Goal: Task Accomplishment & Management: Use online tool/utility

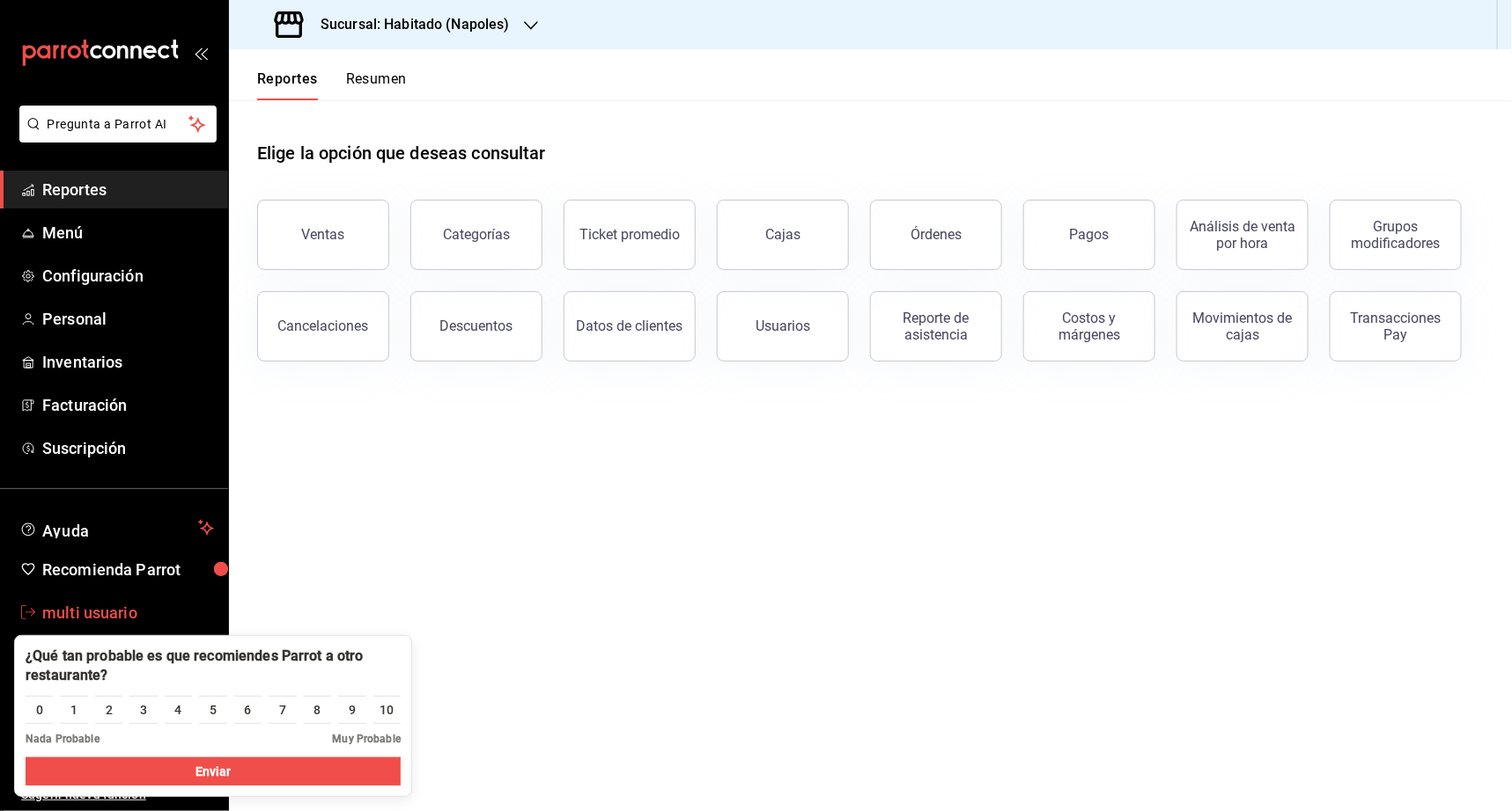
click at [114, 612] on span "multi usuario" at bounding box center [127, 613] width 171 height 24
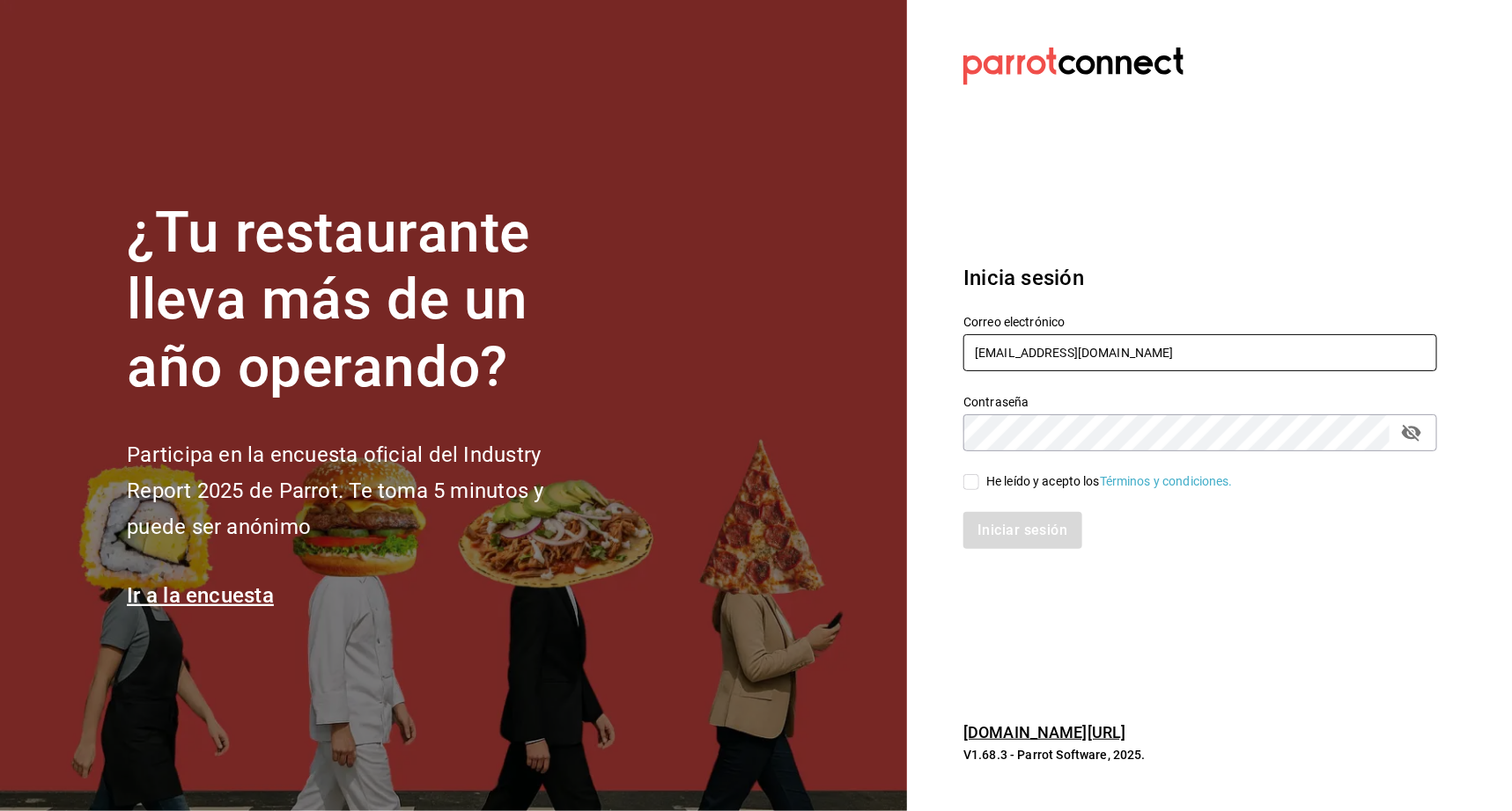
click at [1048, 351] on input "[EMAIL_ADDRESS][DOMAIN_NAME]" at bounding box center [1200, 352] width 473 height 37
click at [1044, 353] on input "[EMAIL_ADDRESS][DOMAIN_NAME]" at bounding box center [1200, 352] width 473 height 37
click at [1041, 357] on input "[EMAIL_ADDRESS][DOMAIN_NAME]" at bounding box center [1200, 352] width 473 height 37
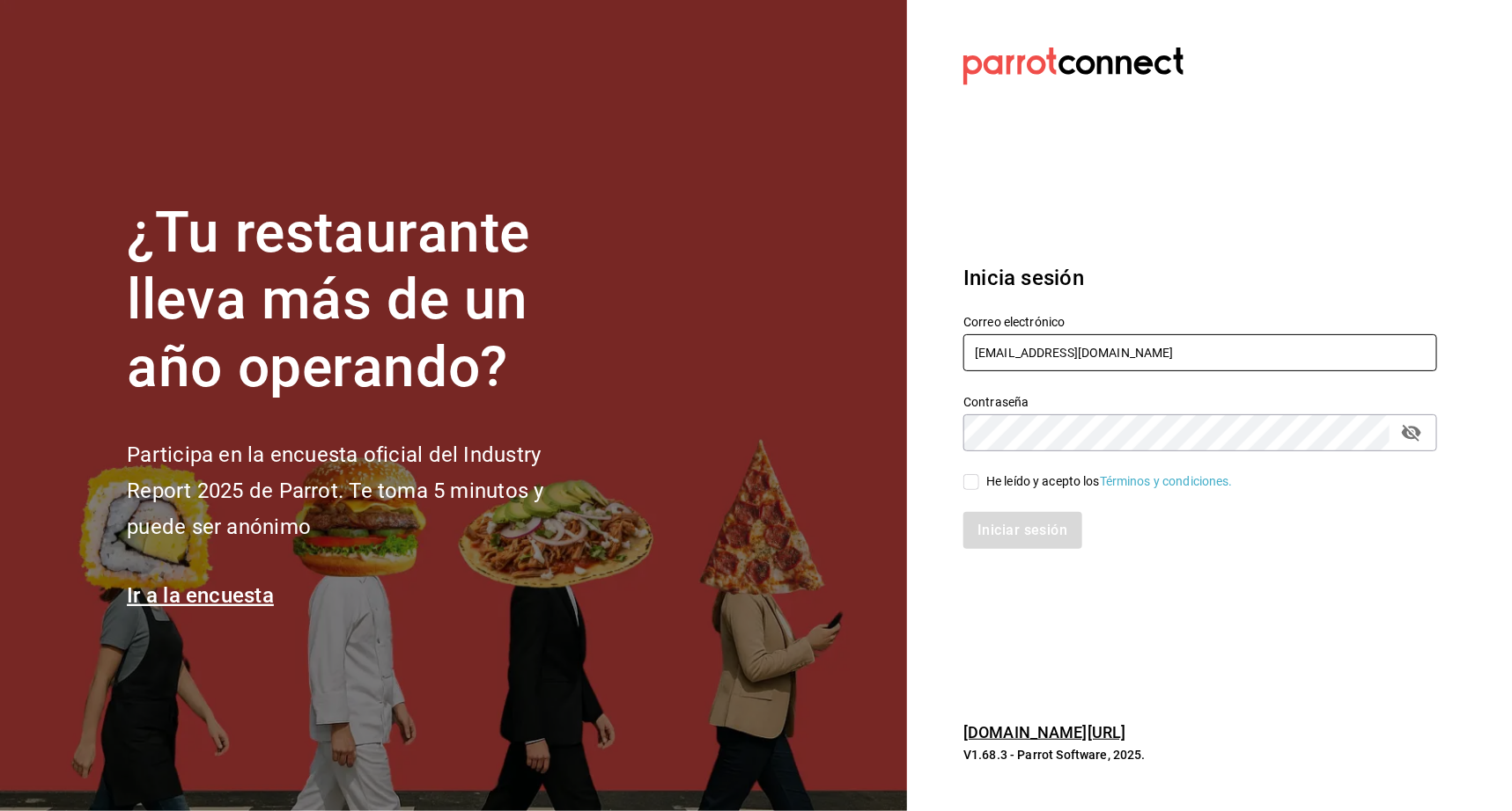
click at [1041, 357] on input "[EMAIL_ADDRESS][DOMAIN_NAME]" at bounding box center [1200, 352] width 473 height 37
type input "[EMAIL_ADDRESS][DOMAIN_NAME]"
click at [960, 485] on div "He leído y acepto los Términos y condiciones." at bounding box center [1190, 471] width 495 height 40
click at [984, 489] on span "He leído y acepto los Términos y condiciones." at bounding box center [1105, 481] width 254 height 18
click at [979, 489] on input "He leído y acepto los Términos y condiciones." at bounding box center [971, 481] width 16 height 16
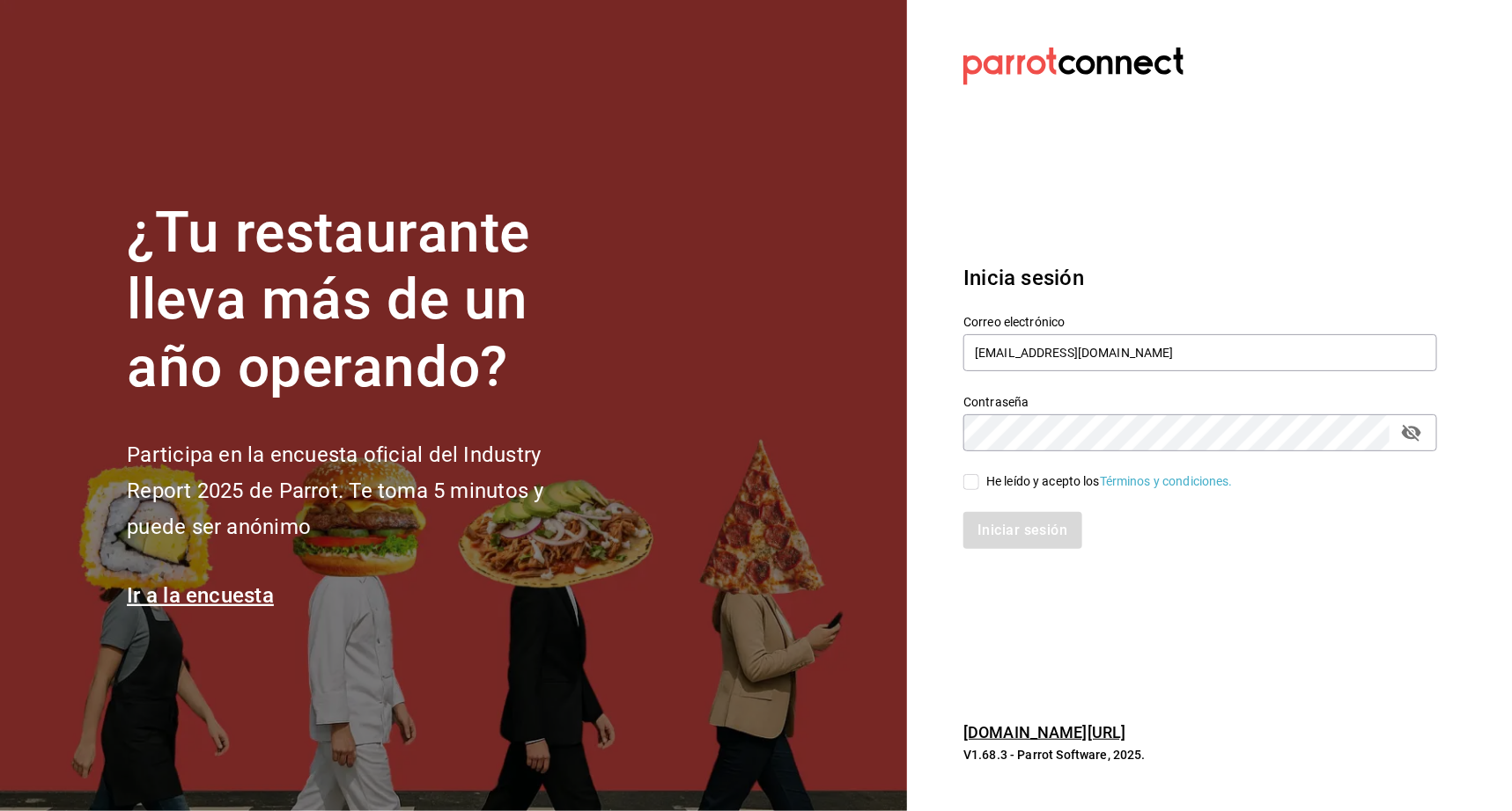
checkbox input "true"
click at [1020, 516] on button "Iniciar sesión" at bounding box center [1023, 530] width 120 height 37
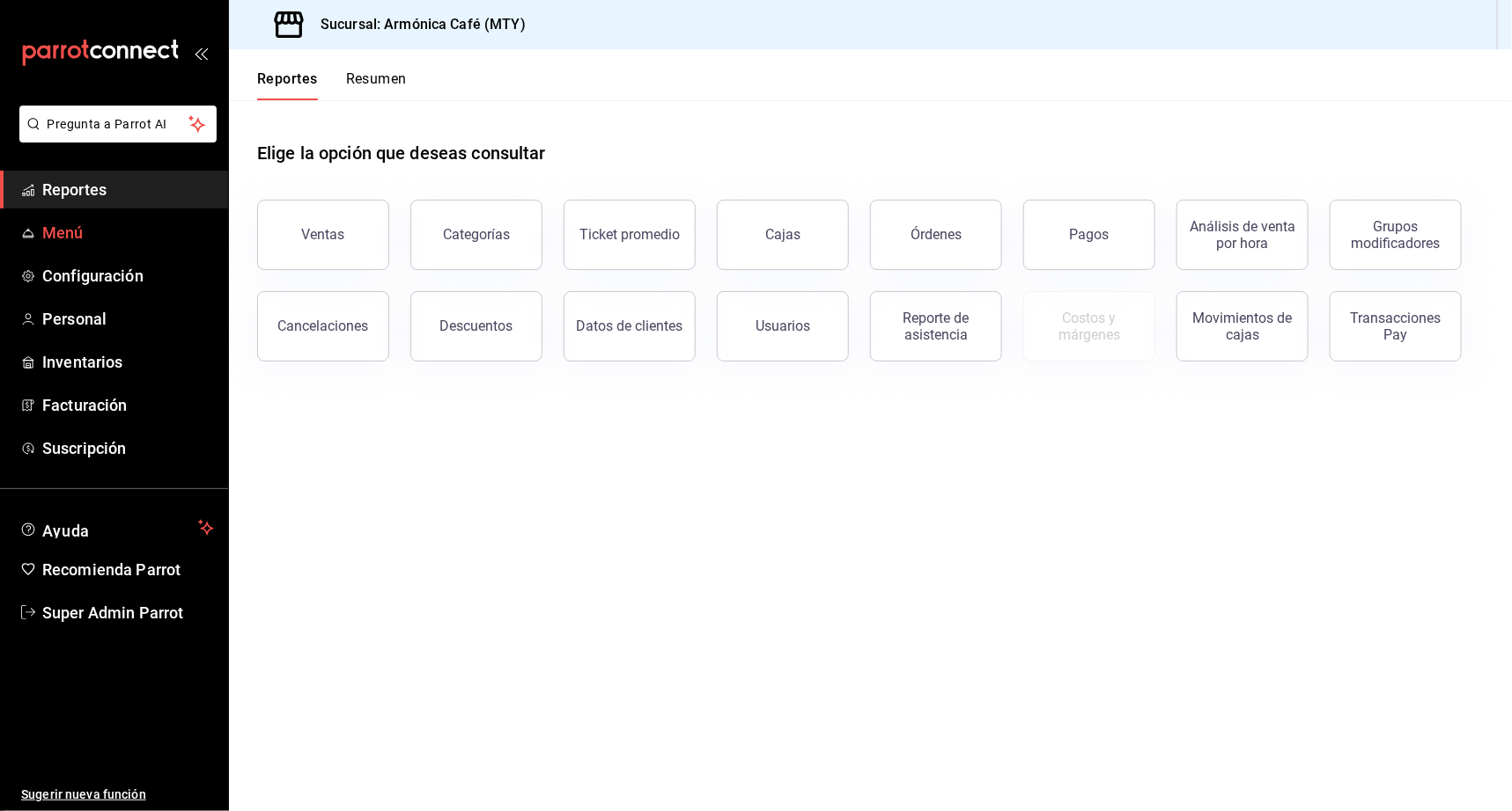
click at [110, 215] on link "Menú" at bounding box center [114, 232] width 228 height 38
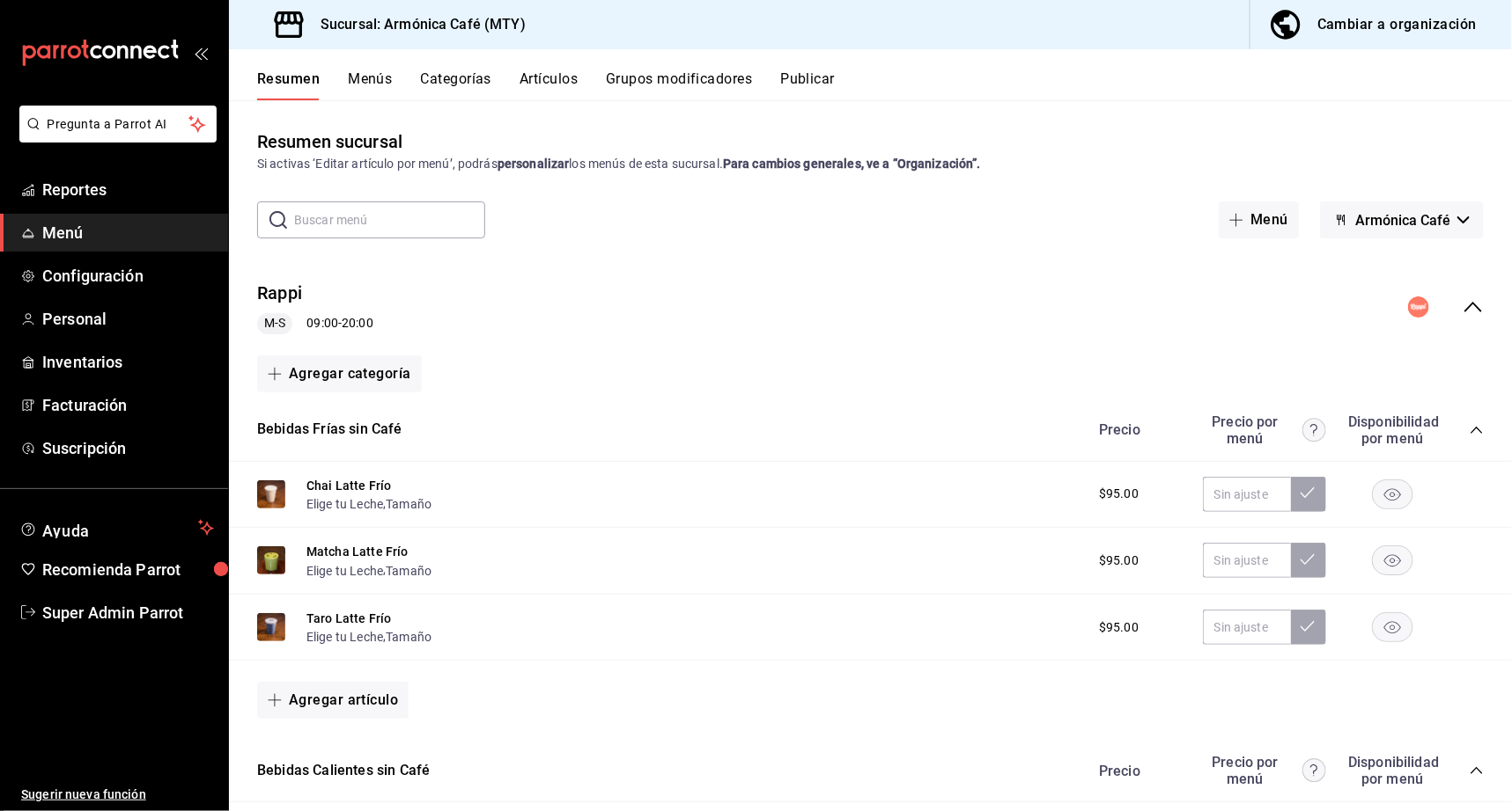
click at [789, 72] on button "Publicar" at bounding box center [808, 85] width 55 height 30
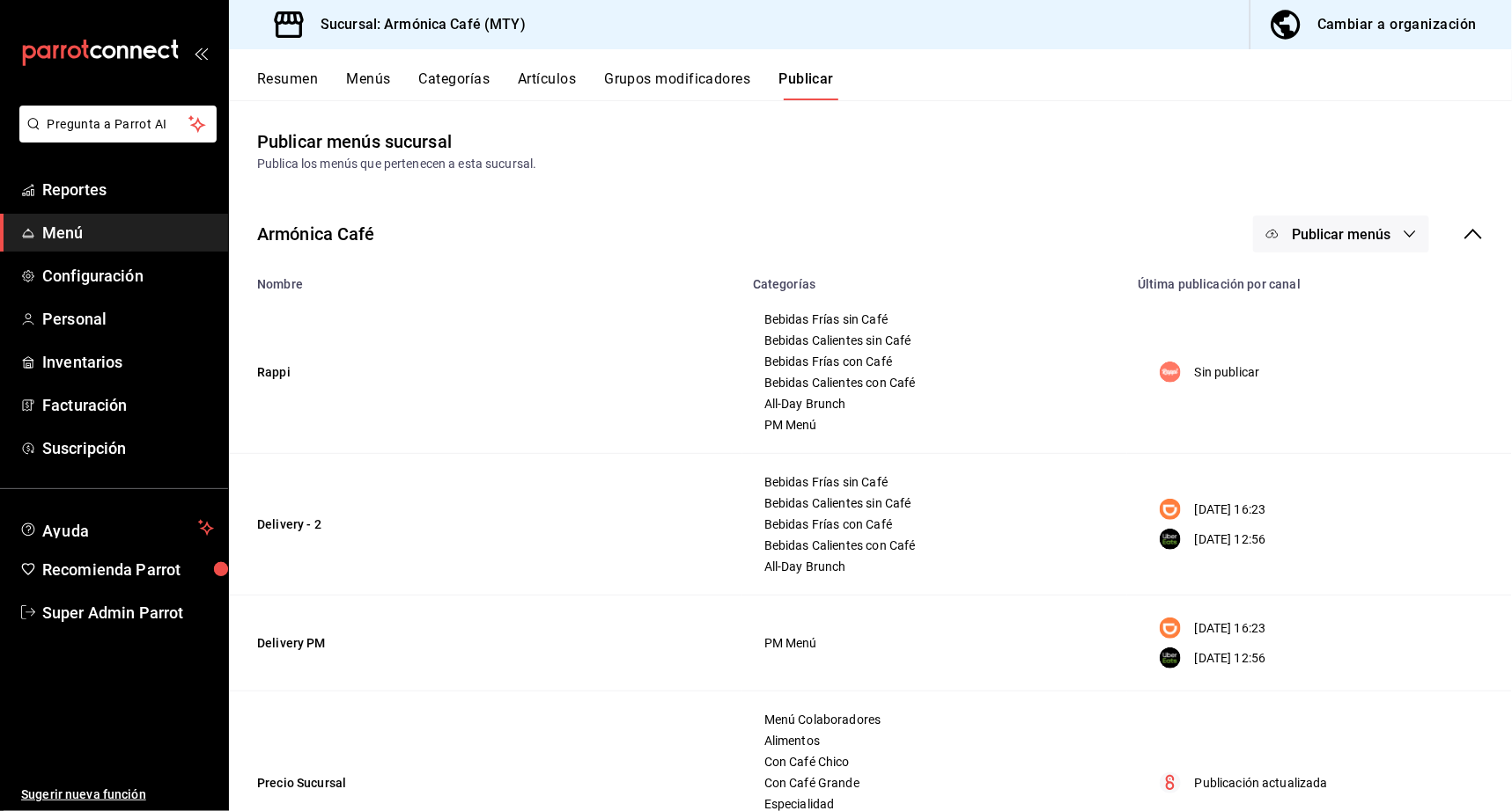
click at [1362, 232] on span "Publicar menús" at bounding box center [1341, 234] width 99 height 16
click at [1338, 283] on span "Rappi" at bounding box center [1350, 292] width 84 height 18
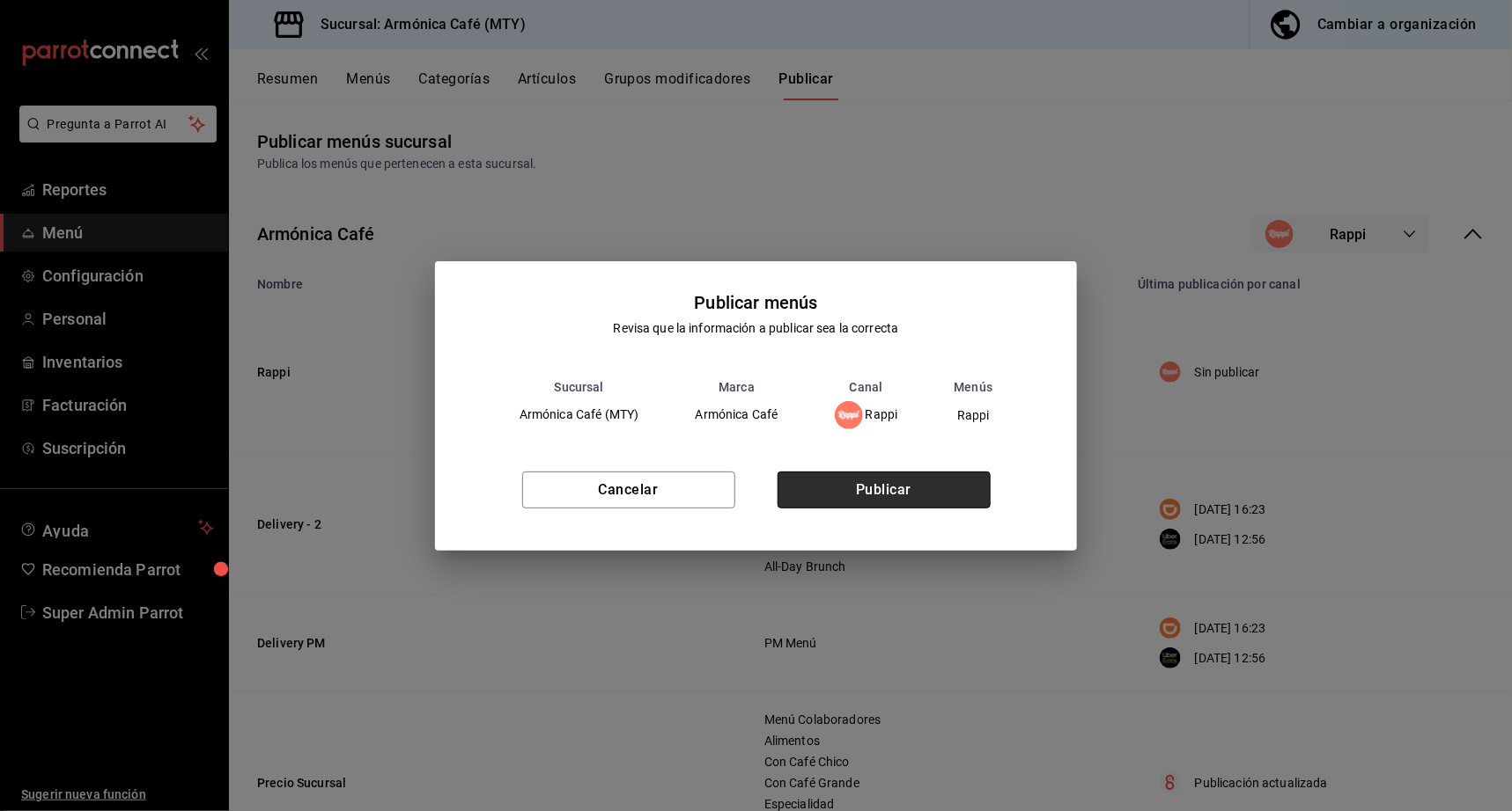
click at [941, 484] on button "Publicar" at bounding box center [884, 490] width 213 height 37
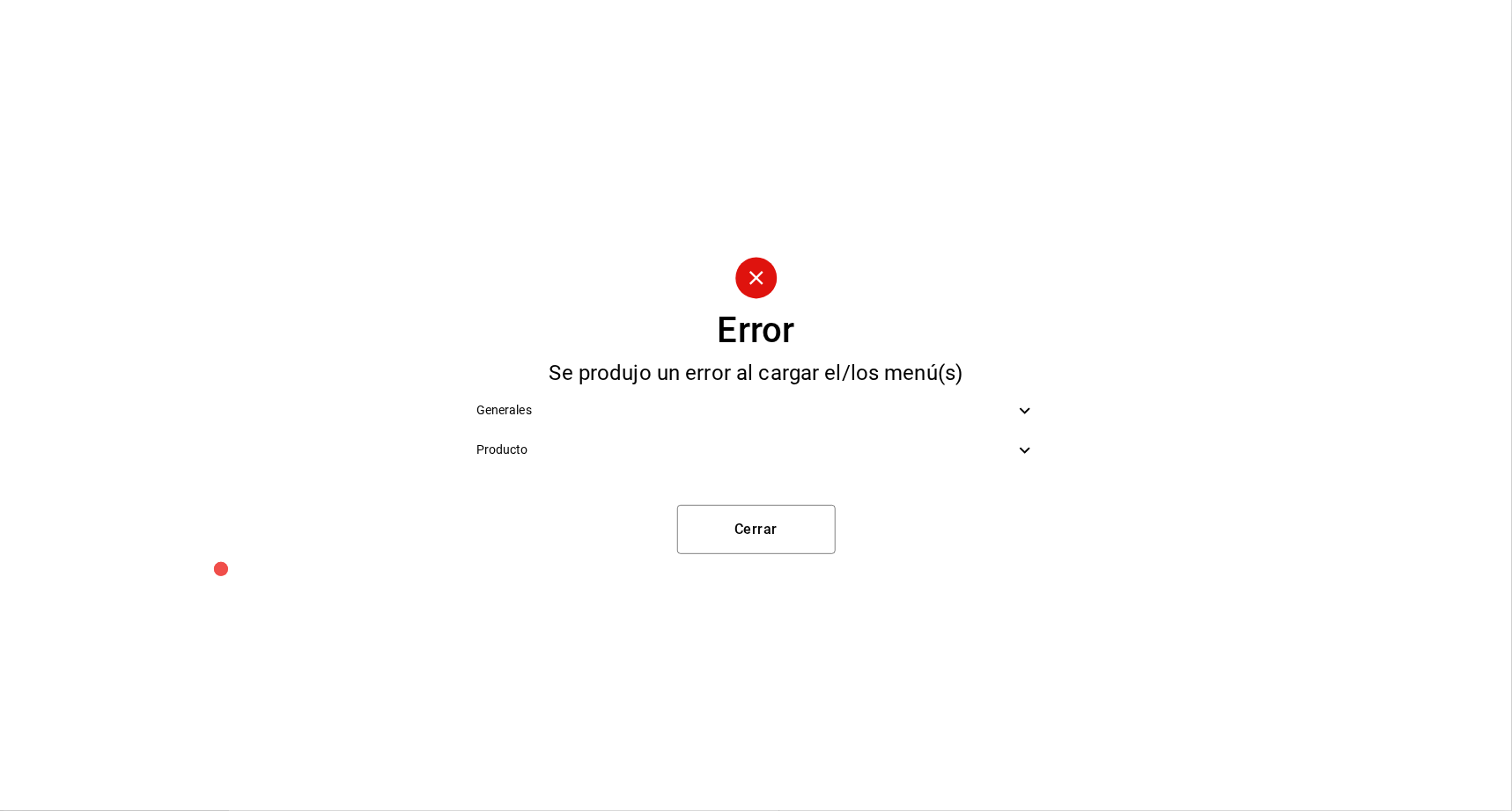
click at [863, 438] on div "Producto" at bounding box center [756, 449] width 588 height 39
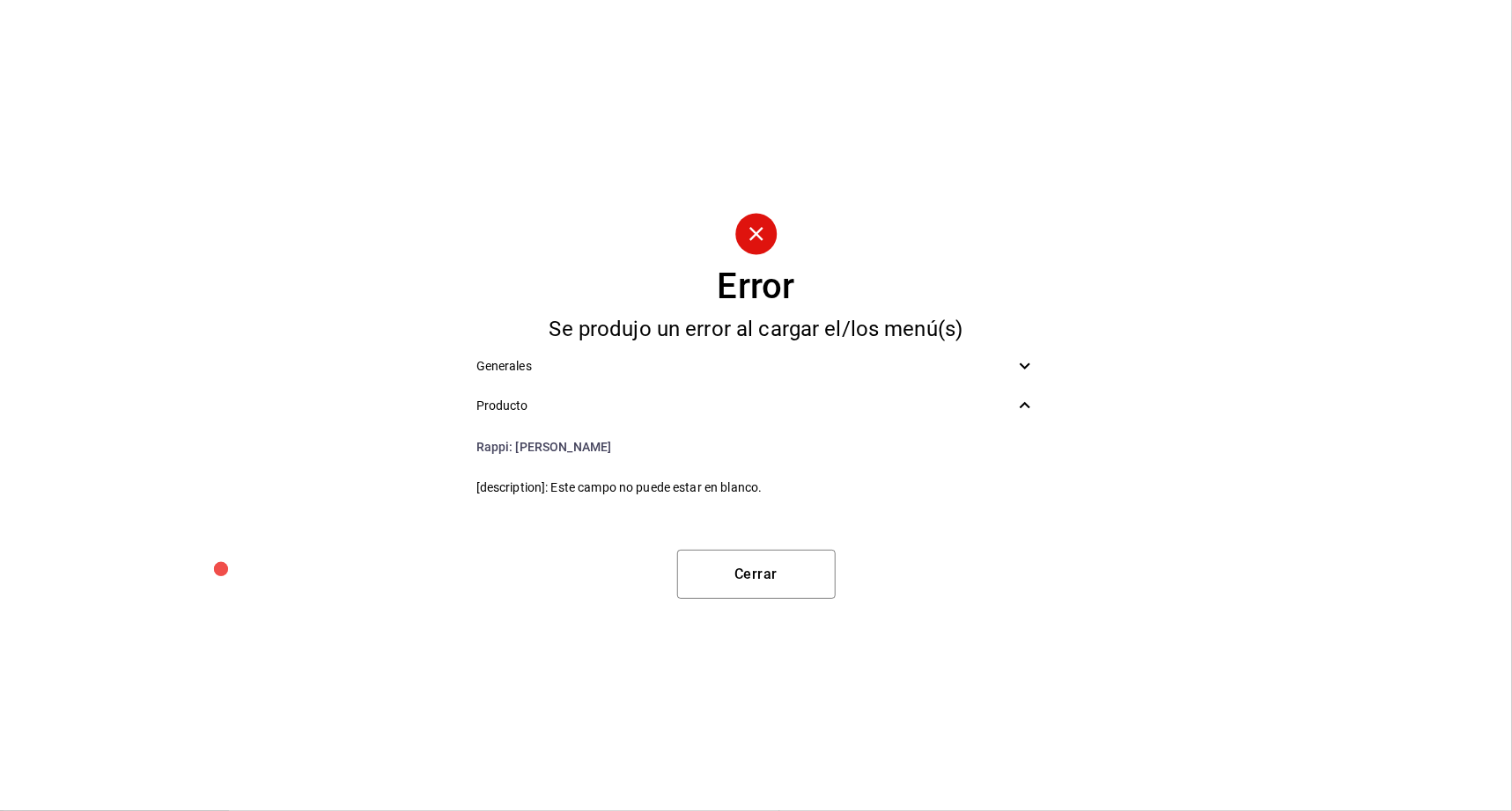
click at [861, 391] on div "Producto" at bounding box center [756, 406] width 588 height 39
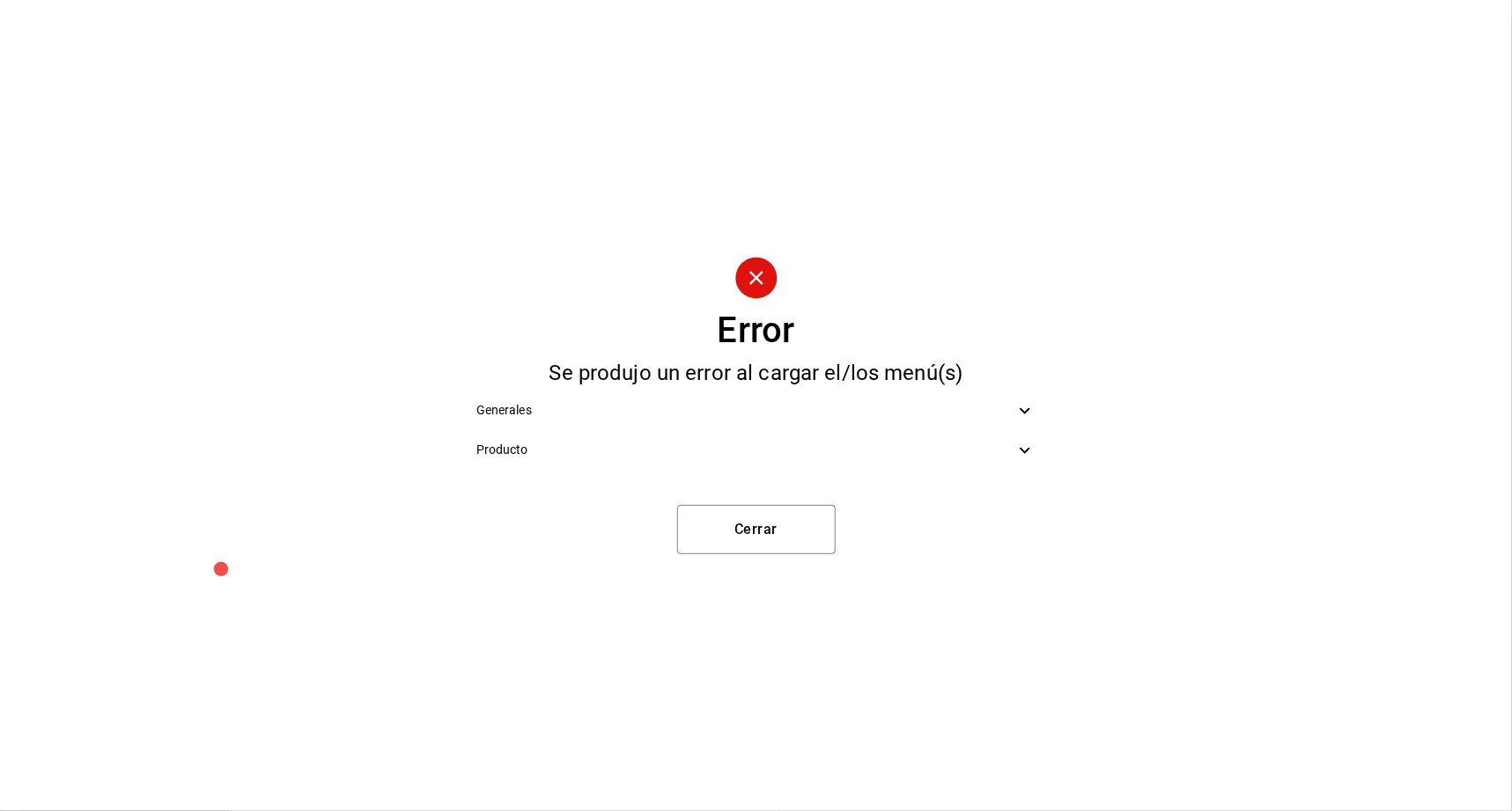
click at [782, 439] on div "Producto" at bounding box center [756, 449] width 588 height 39
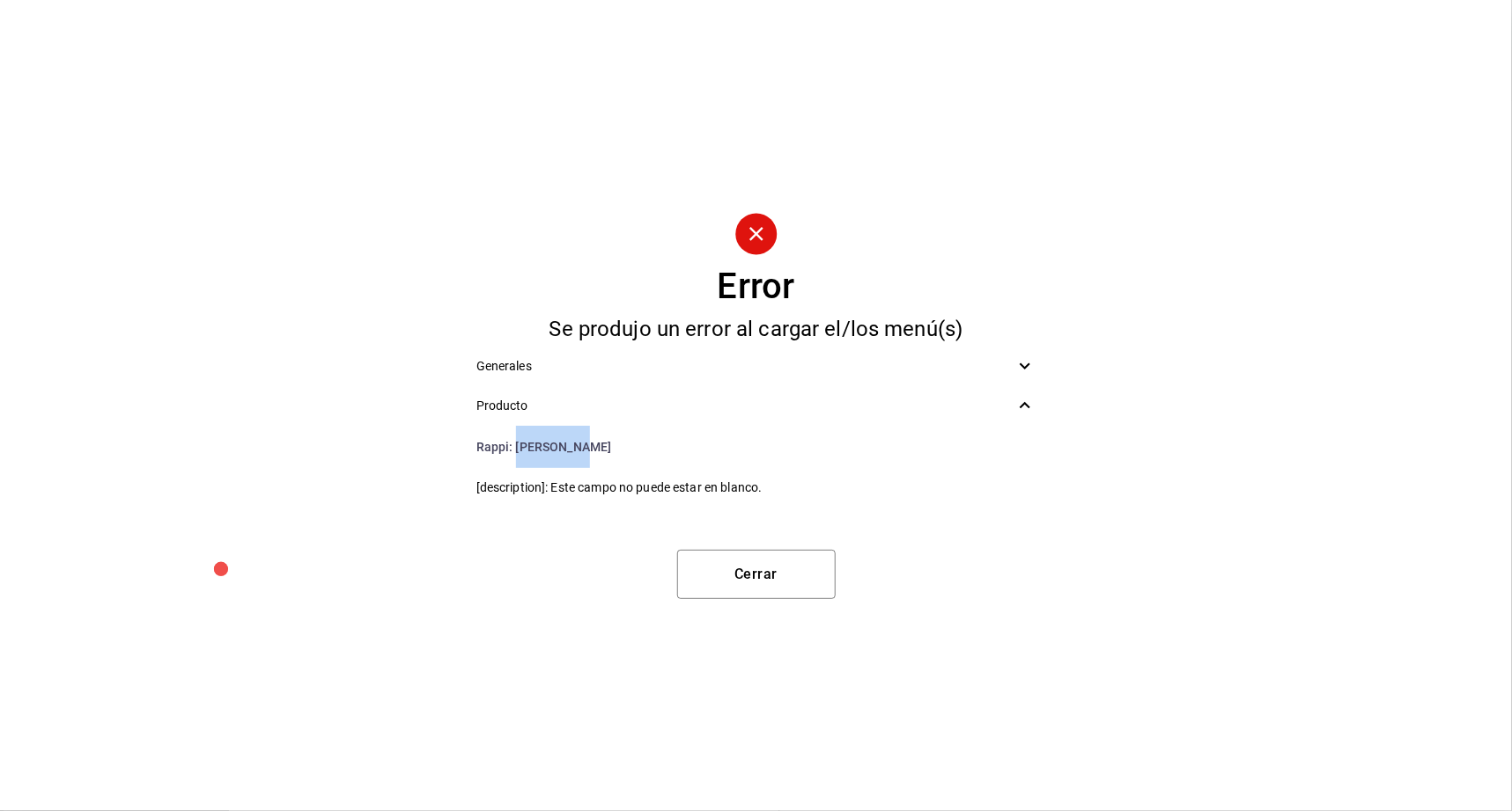
drag, startPoint x: 617, startPoint y: 449, endPoint x: 517, endPoint y: 450, distance: 100.0
click at [517, 450] on li "Rappi : Mocha Frío" at bounding box center [756, 447] width 588 height 42
copy li "Mocha Frío"
click at [805, 572] on button "Cerrar" at bounding box center [756, 575] width 158 height 49
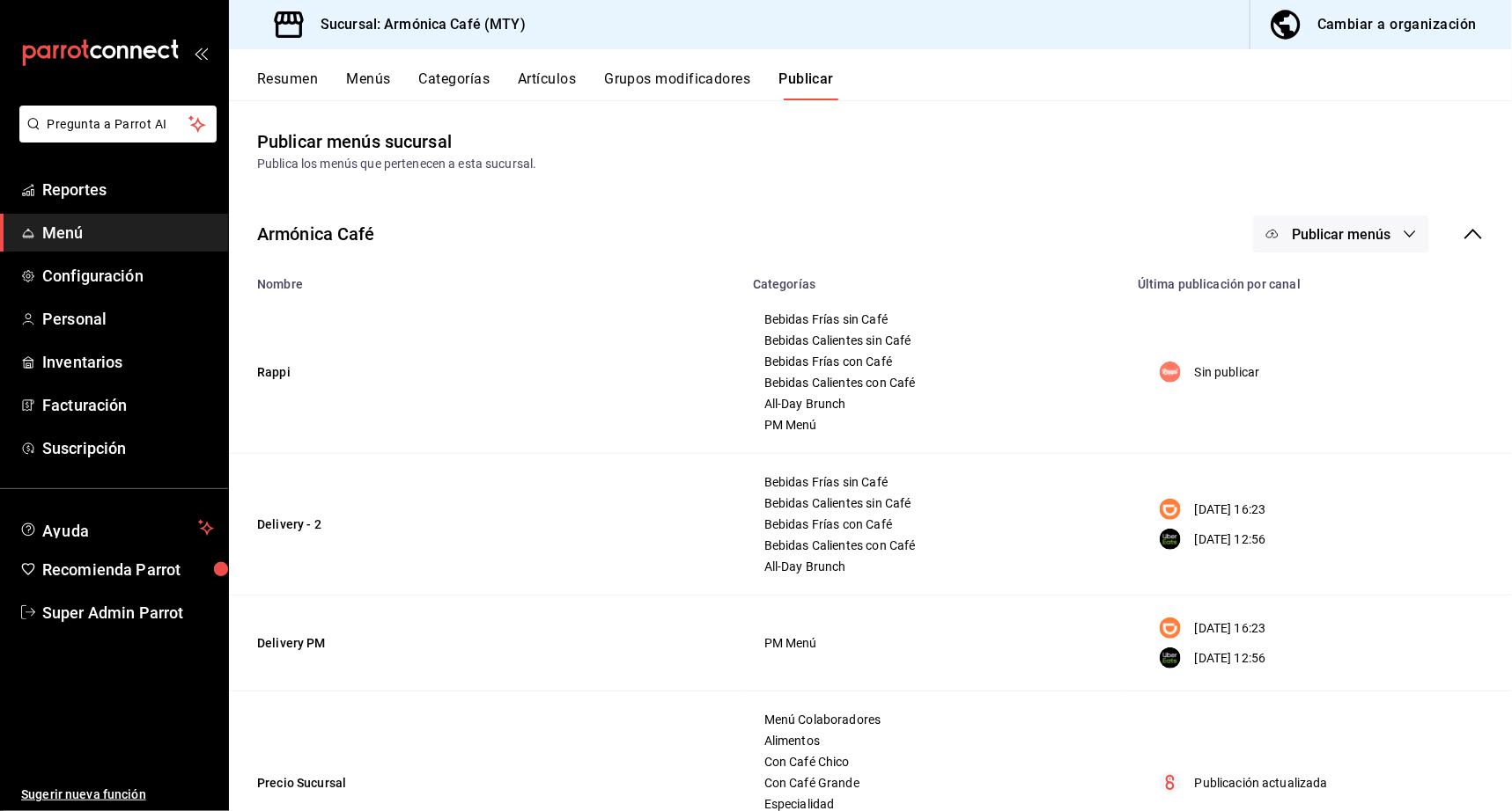
click at [526, 87] on button "Artículos" at bounding box center [546, 85] width 58 height 30
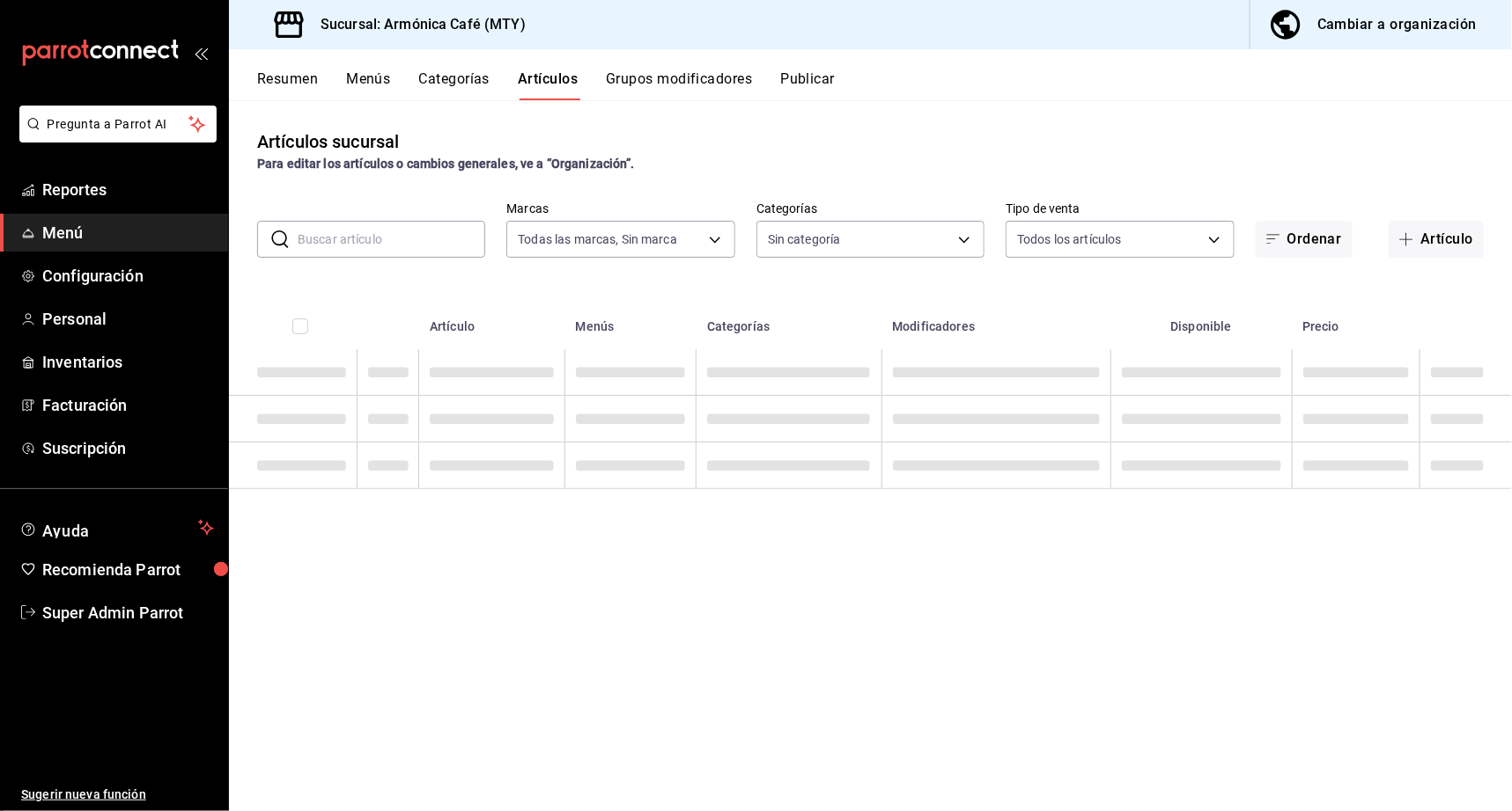
type input "cde99850-261c-4de0-82bb-322932ab87e7"
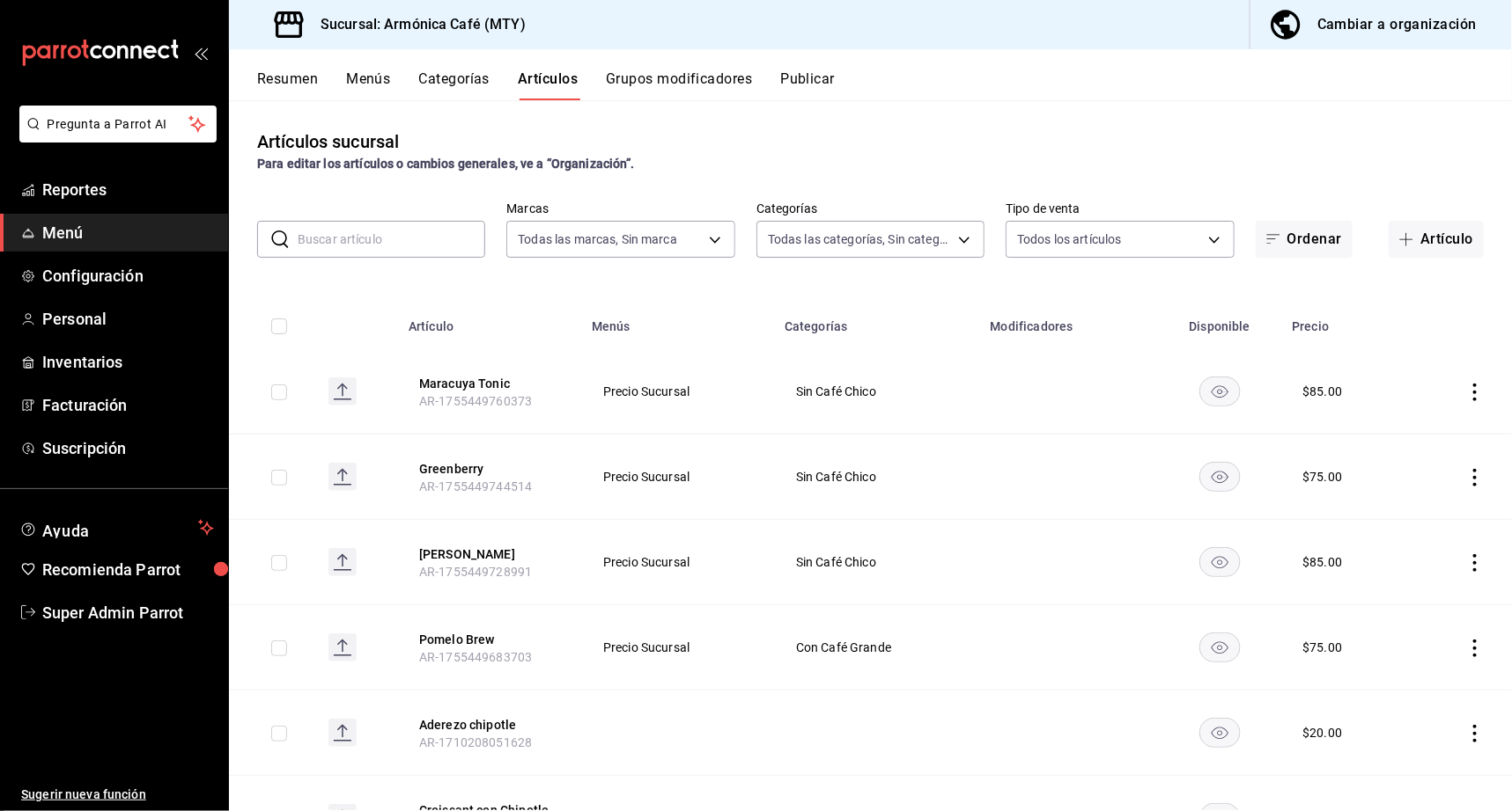
type input "e44d6cbd-d108-4d47-ba5a-381c8ec2498d,dd4140b4-68a1-4e5d-aa3c-6b1d96ee7958,40529…"
click at [348, 233] on input "text" at bounding box center [391, 239] width 188 height 35
paste input "Mocha Frío"
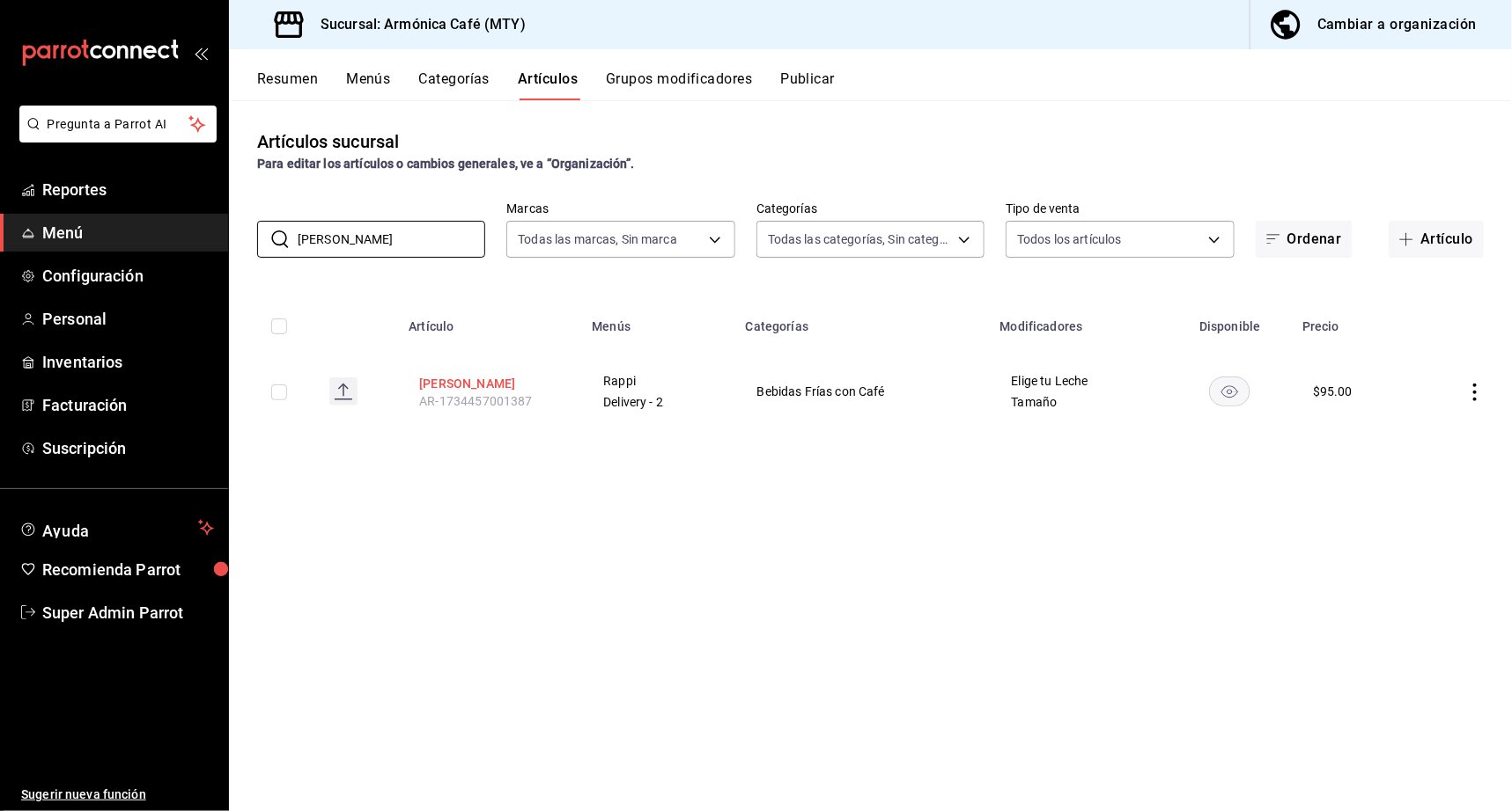
type input "Mocha Frío"
click at [469, 378] on button "Mocha Frío" at bounding box center [490, 384] width 141 height 17
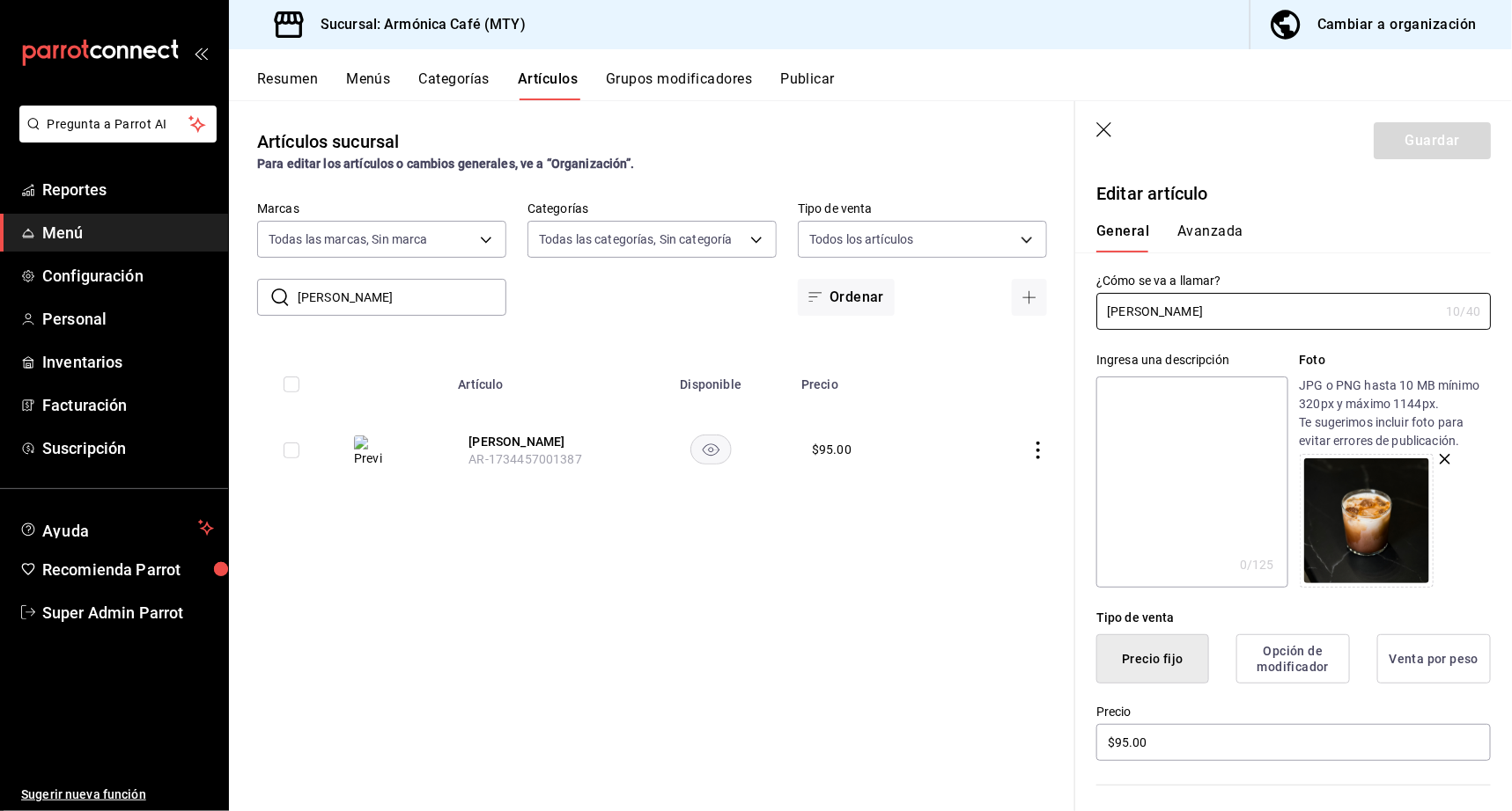
click at [1171, 457] on textarea at bounding box center [1191, 481] width 191 height 211
paste textarea "Mocha Frío"
type textarea "Mocha Frío"
type textarea "x"
type textarea "Mocha Frío"
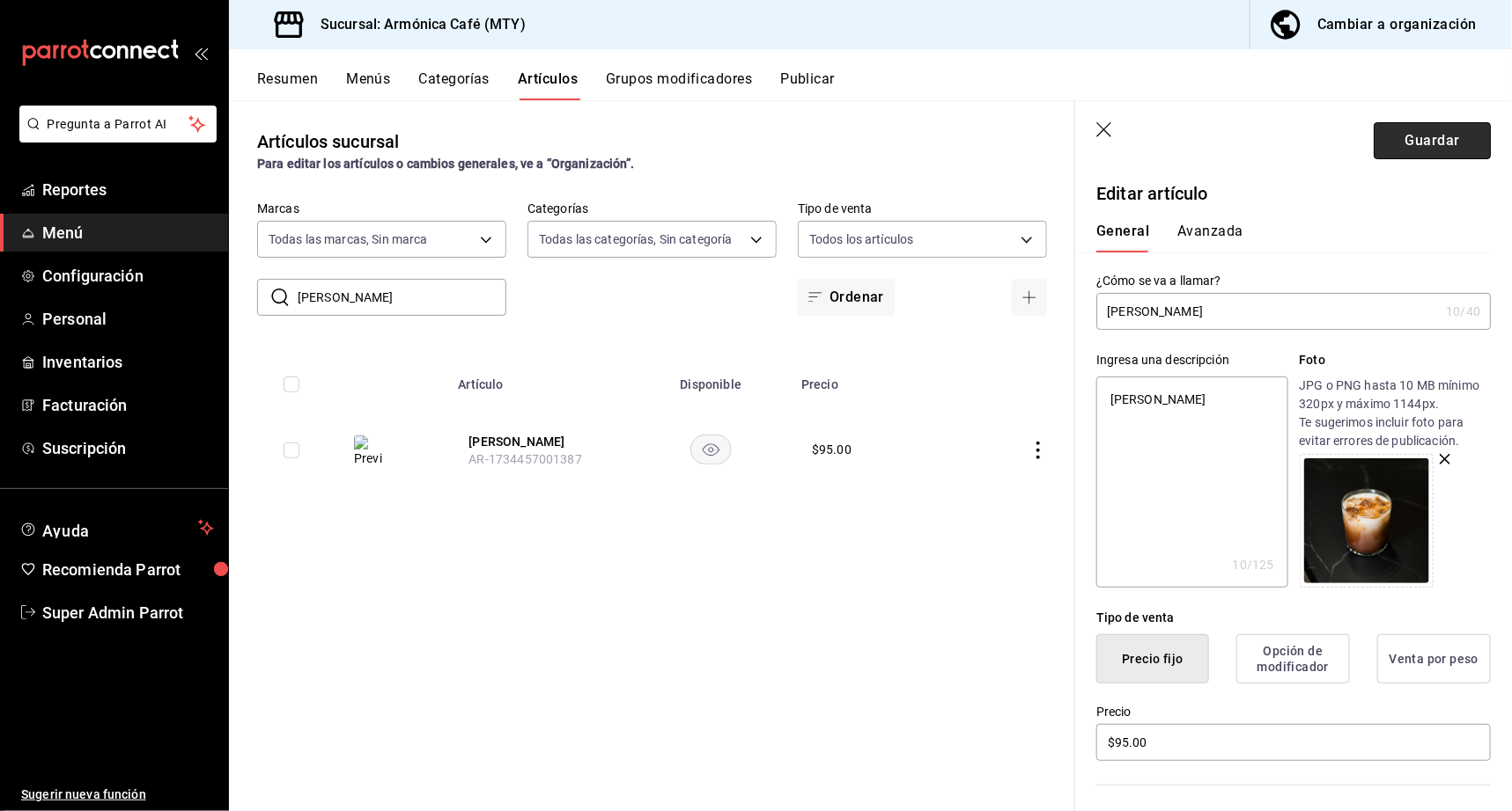
click at [1414, 136] on button "Guardar" at bounding box center [1432, 141] width 117 height 37
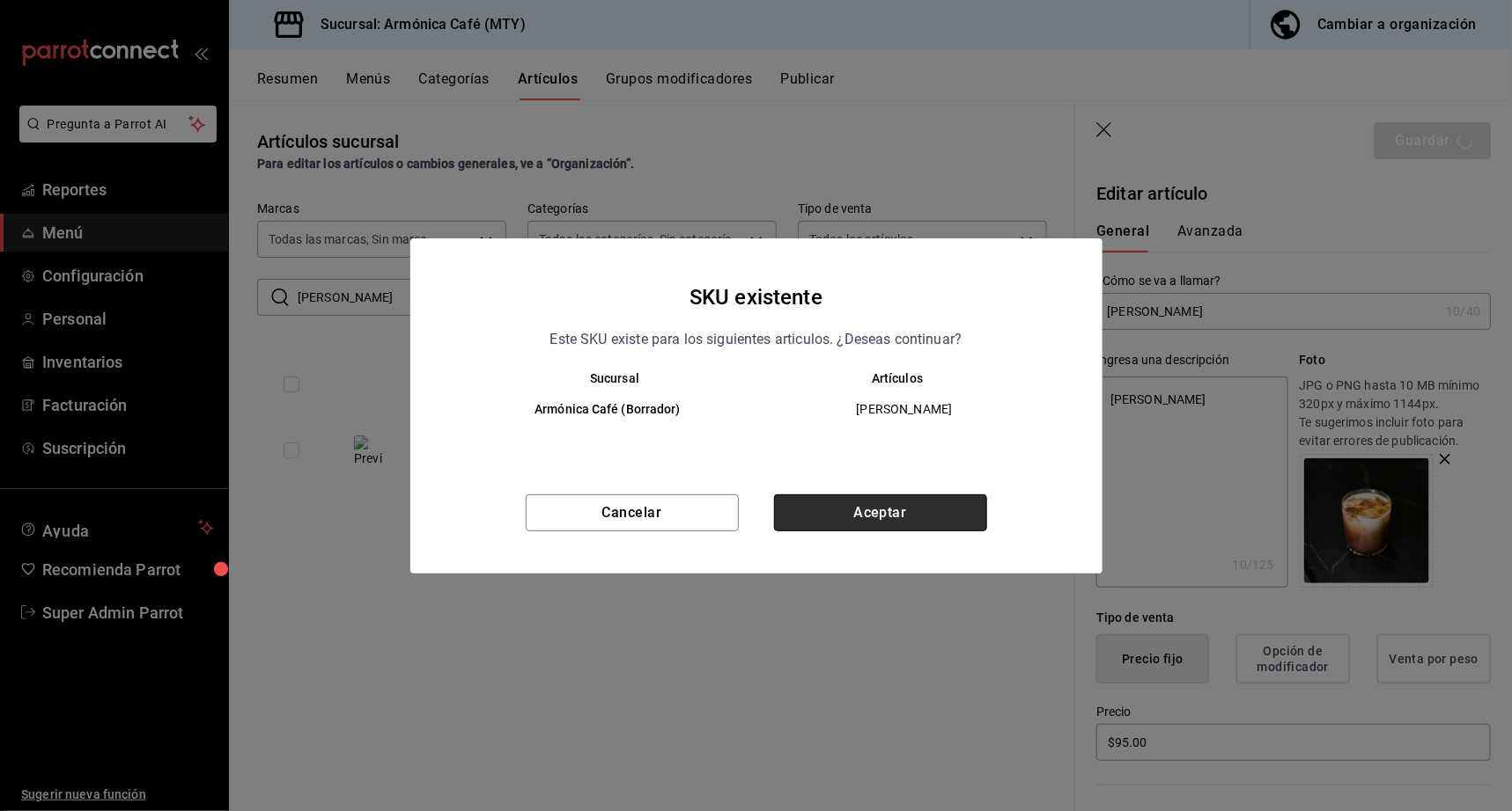
click at [963, 516] on button "Aceptar" at bounding box center [880, 513] width 213 height 37
type textarea "x"
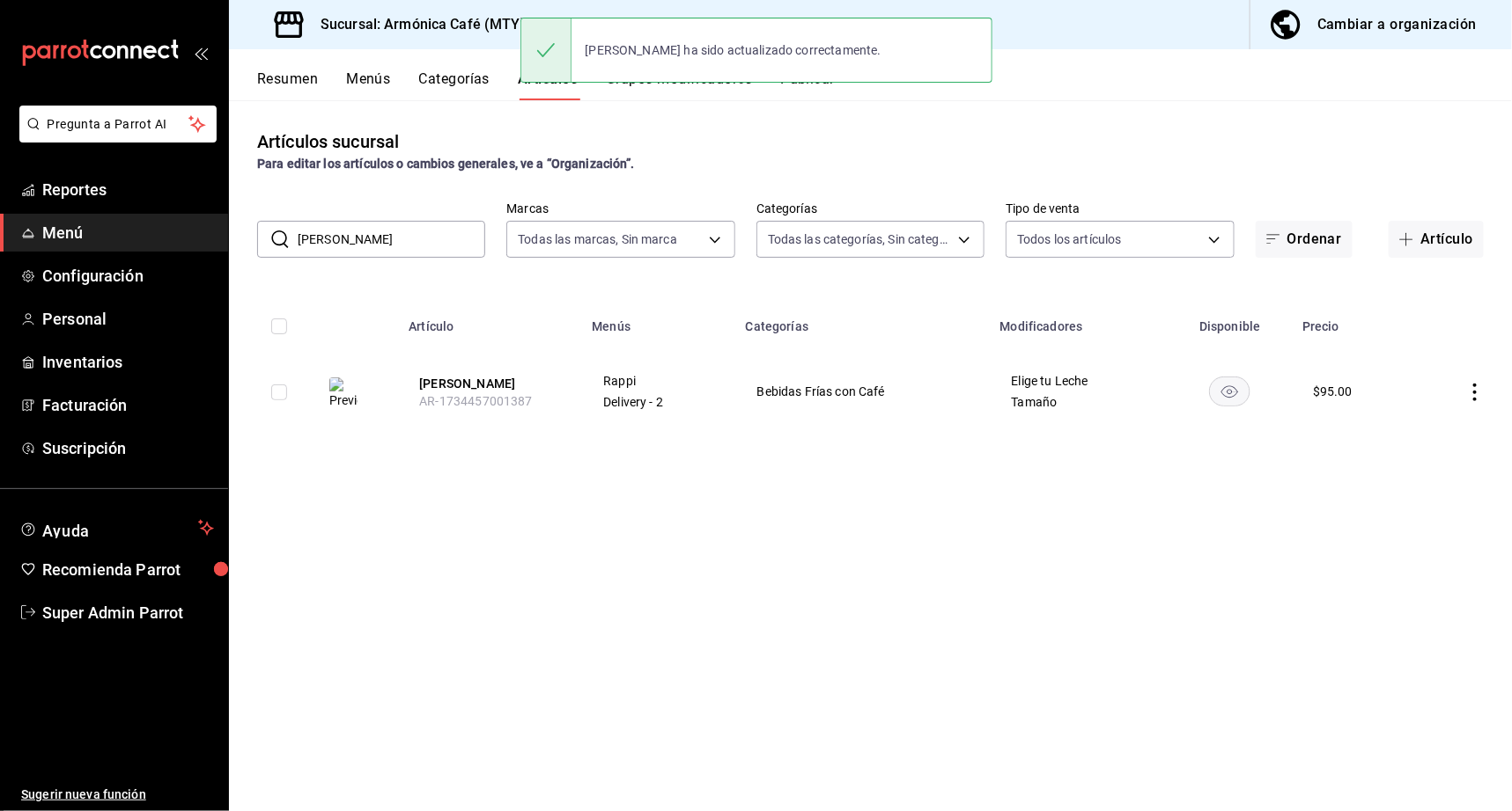
click at [451, 59] on div "Resumen Menús Categorías Artículos Grupos modificadores Publicar" at bounding box center [870, 75] width 1283 height 51
click at [450, 73] on button "Categorías" at bounding box center [455, 85] width 71 height 30
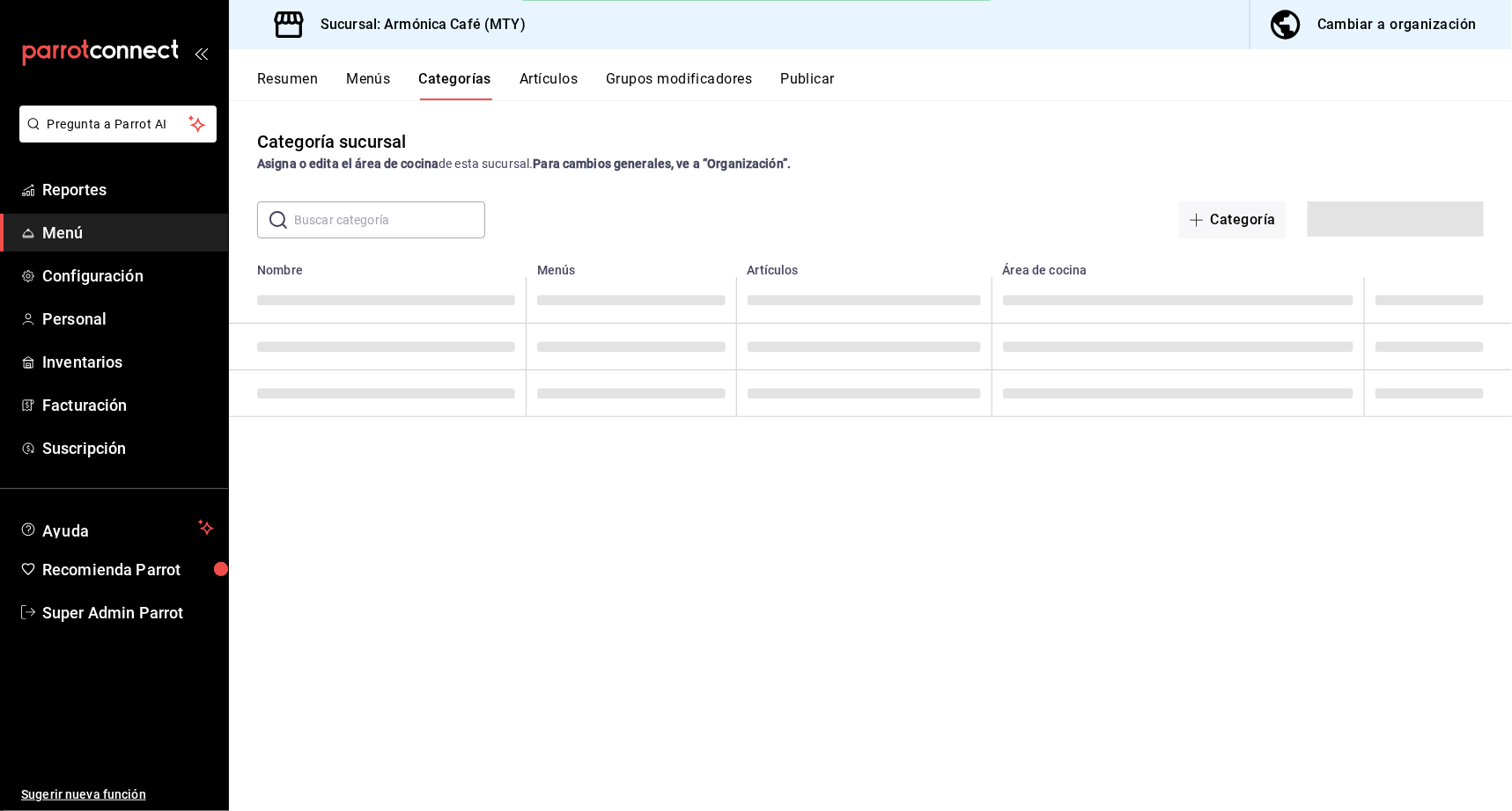
click at [796, 96] on button "Publicar" at bounding box center [808, 85] width 55 height 30
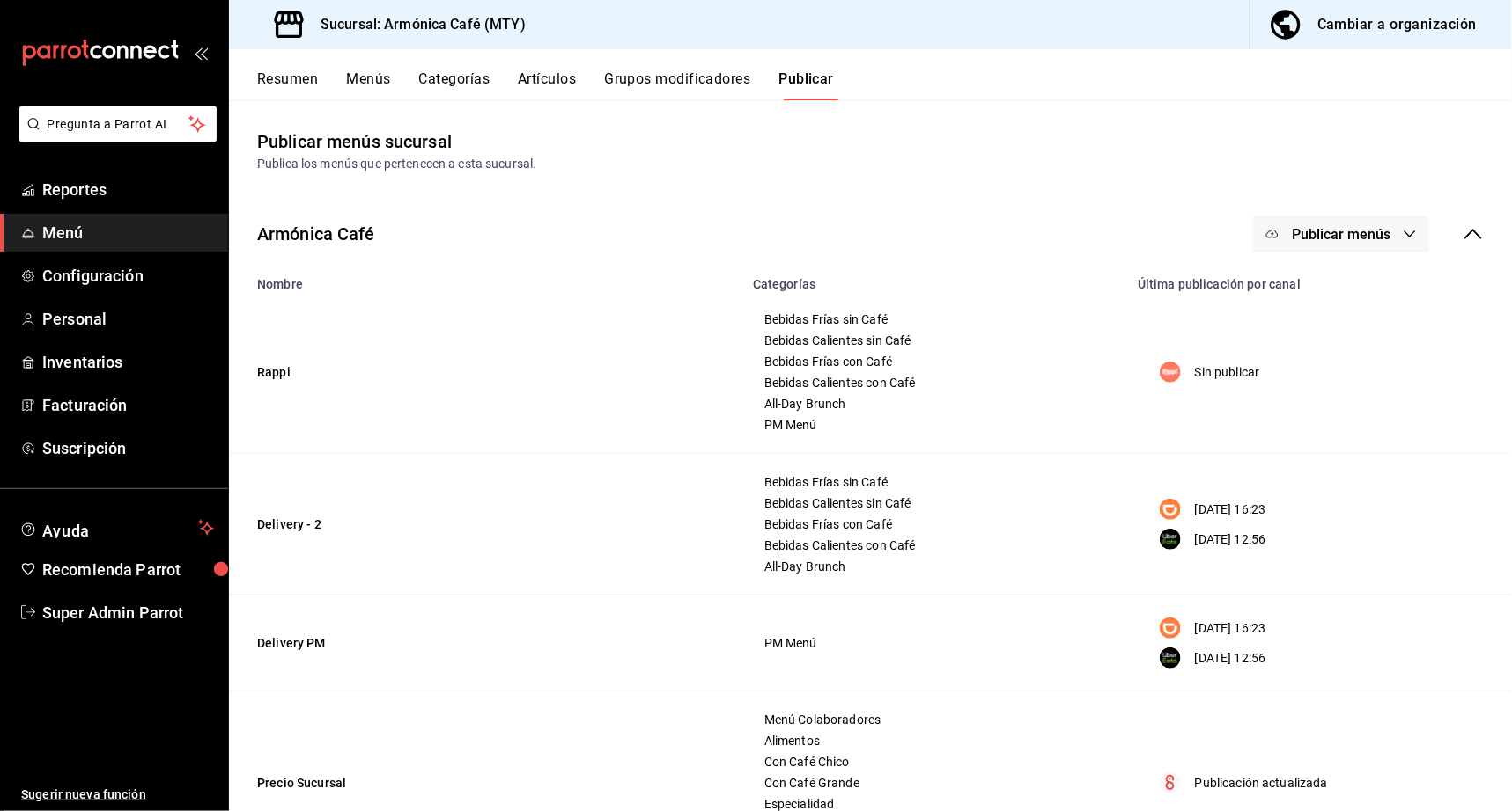
click at [1339, 220] on button "Publicar menús" at bounding box center [1341, 234] width 176 height 37
click at [1341, 283] on li "Rappi" at bounding box center [1325, 291] width 162 height 49
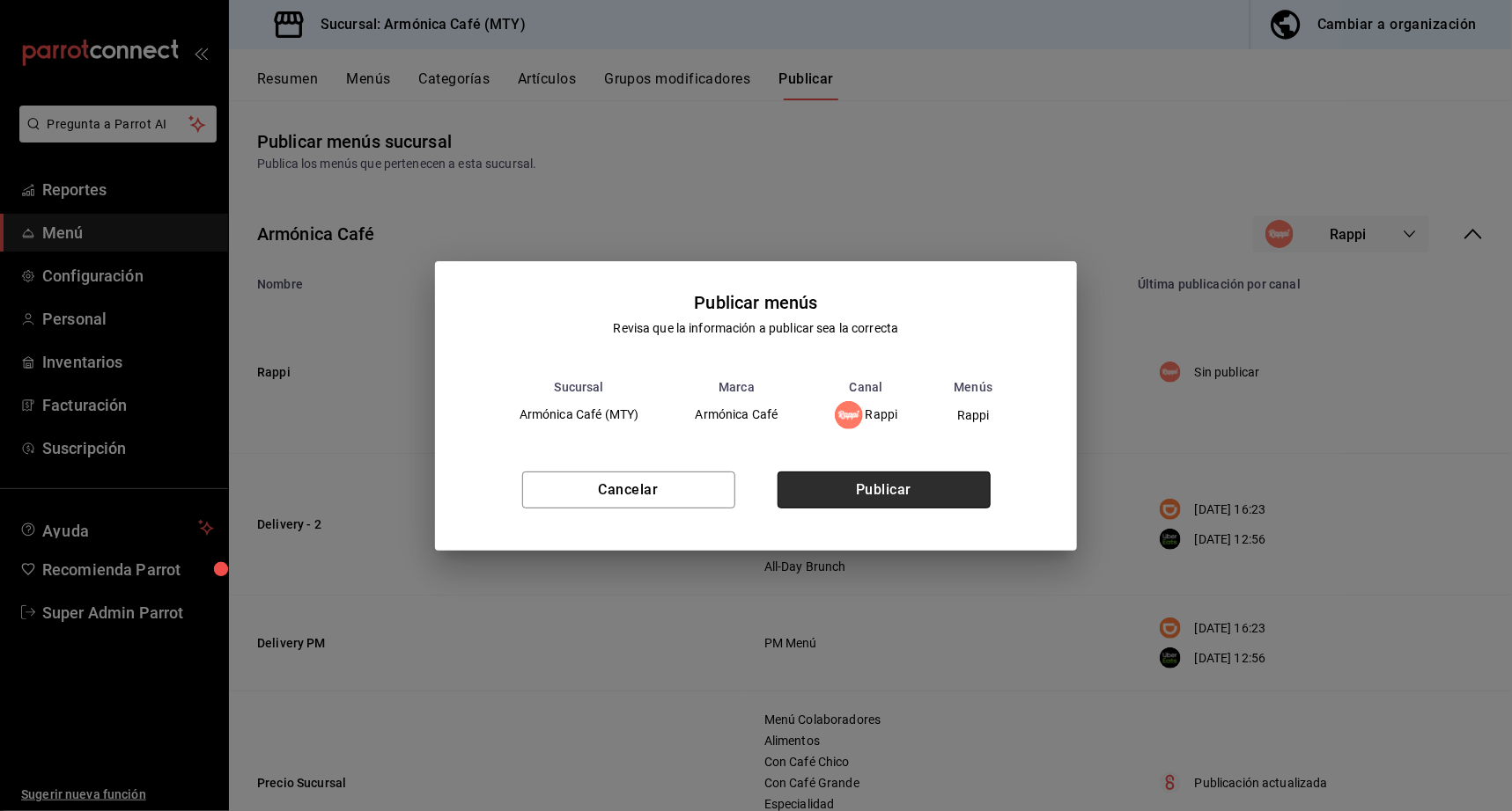
click at [941, 483] on button "Publicar" at bounding box center [884, 490] width 213 height 37
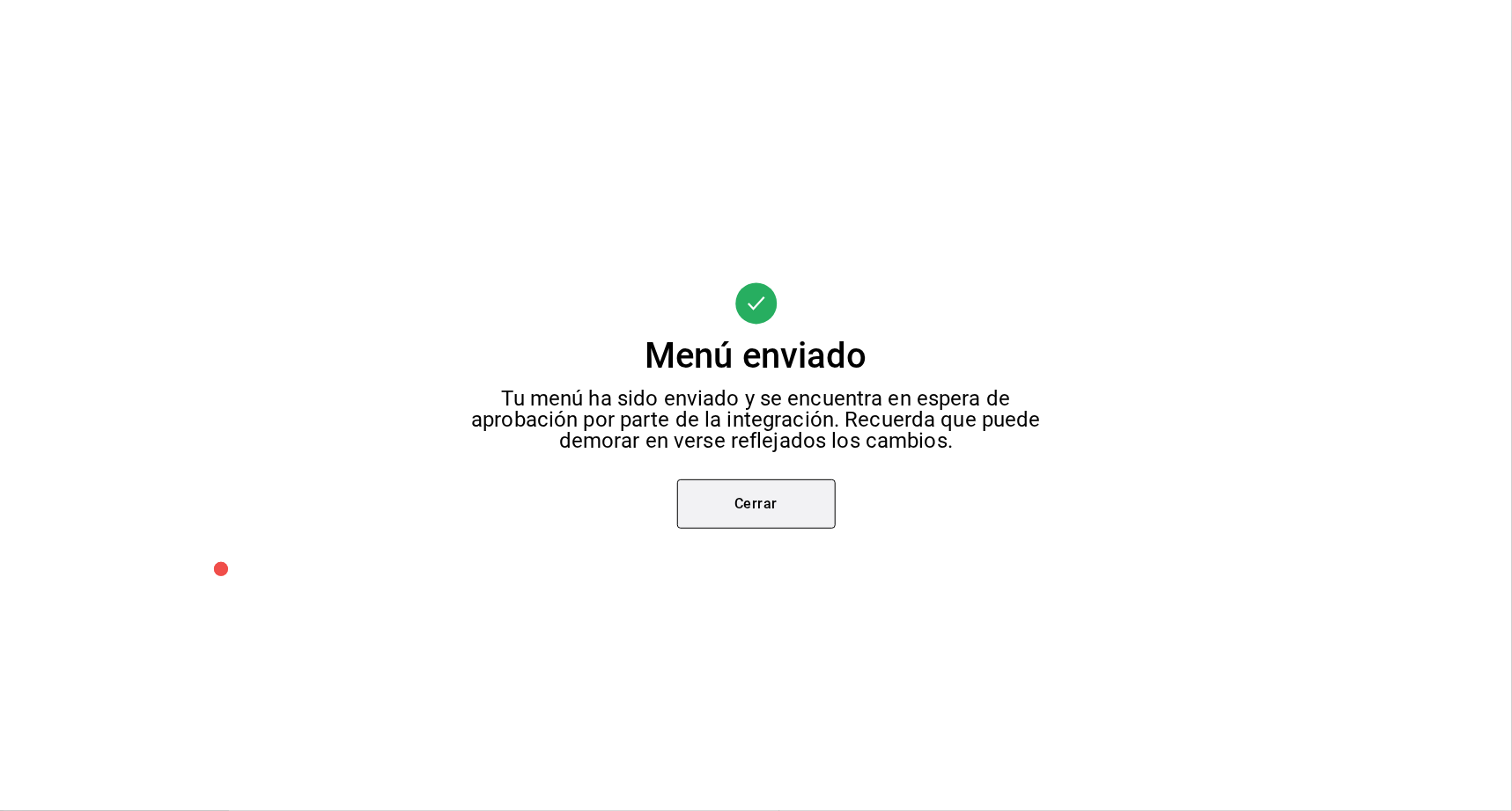
click at [779, 508] on button "Cerrar" at bounding box center [756, 504] width 158 height 49
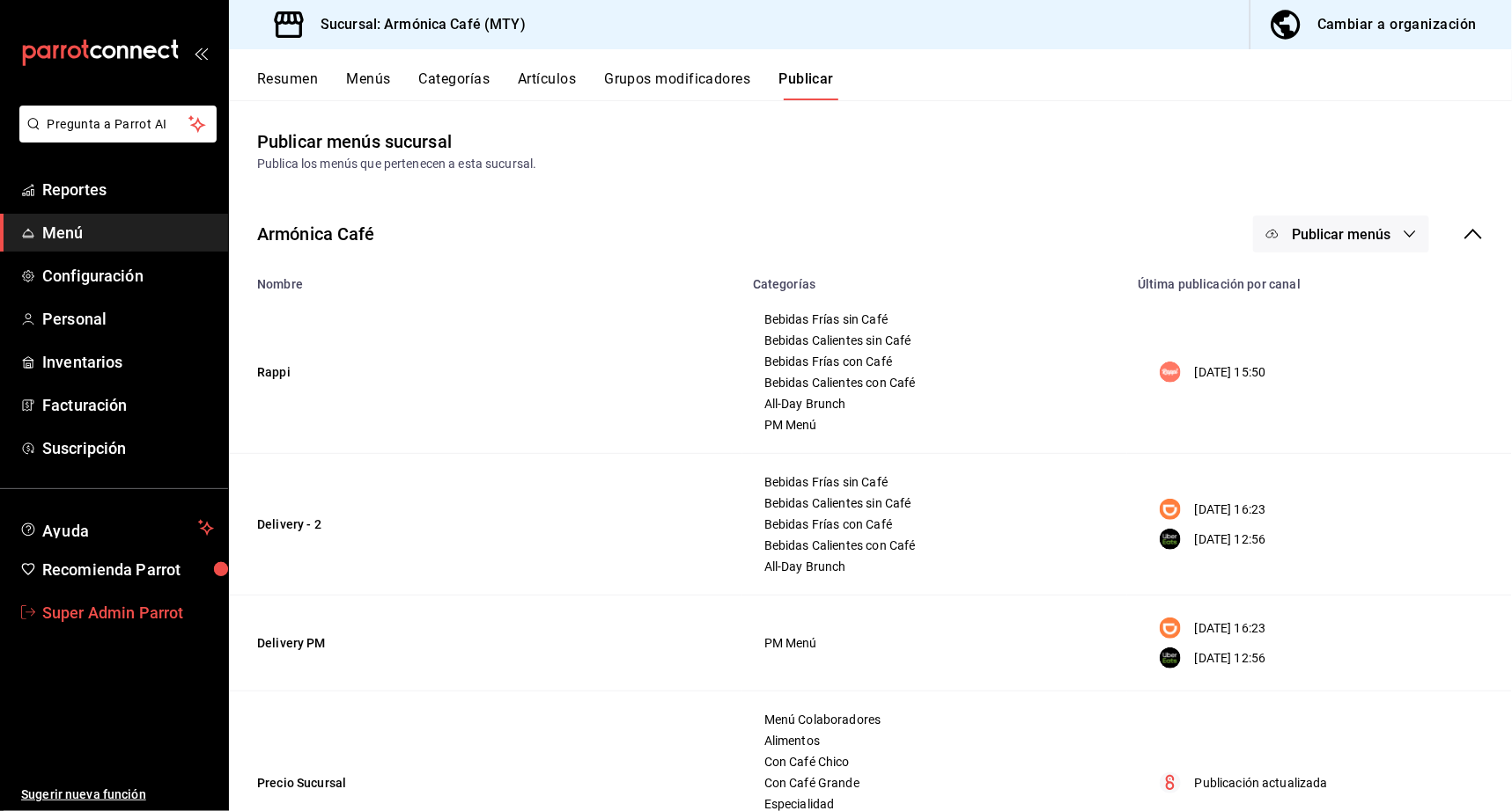
click at [60, 622] on span "Super Admin Parrot" at bounding box center [127, 613] width 171 height 24
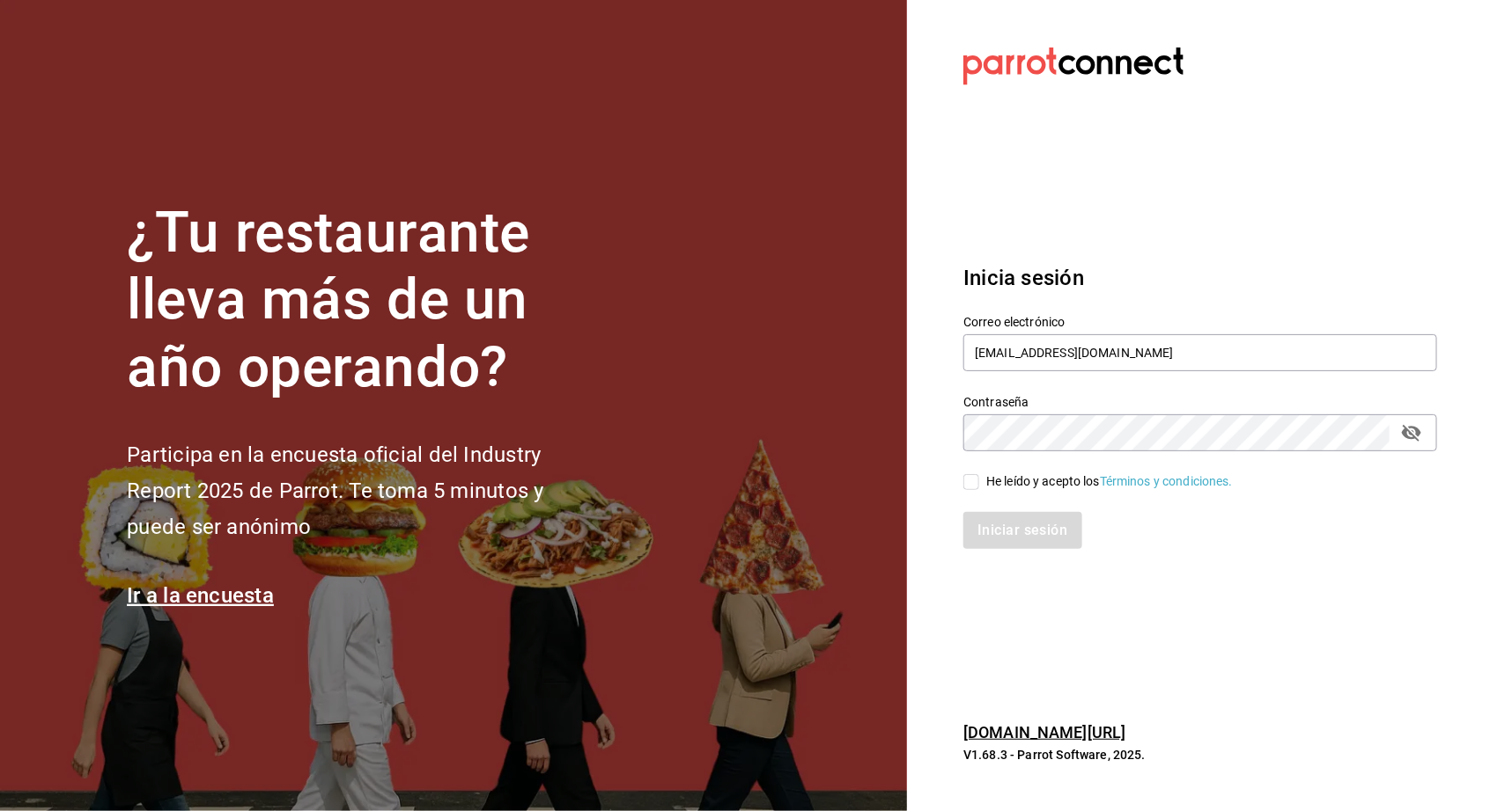
click at [1039, 333] on div "Correo electrónico armonicacafe@mty.com" at bounding box center [1200, 344] width 473 height 59
click at [1019, 352] on input "[EMAIL_ADDRESS][DOMAIN_NAME]" at bounding box center [1200, 352] width 473 height 37
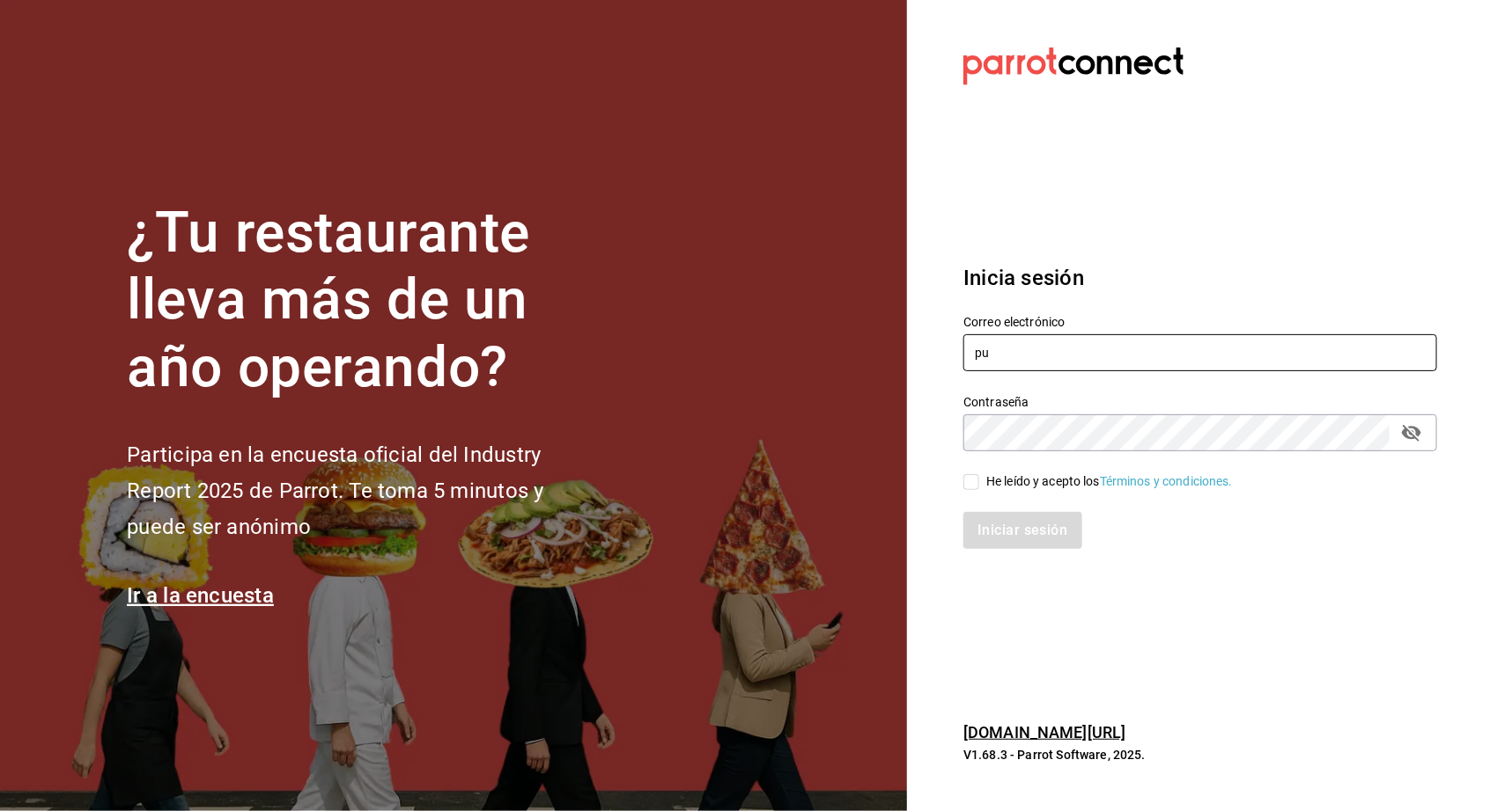
type input "p"
type input "maiz@cantera.com"
click at [974, 493] on div "Iniciar sesión" at bounding box center [1190, 519] width 495 height 58
click at [974, 479] on input "He leído y acepto los Términos y condiciones." at bounding box center [971, 481] width 16 height 16
checkbox input "true"
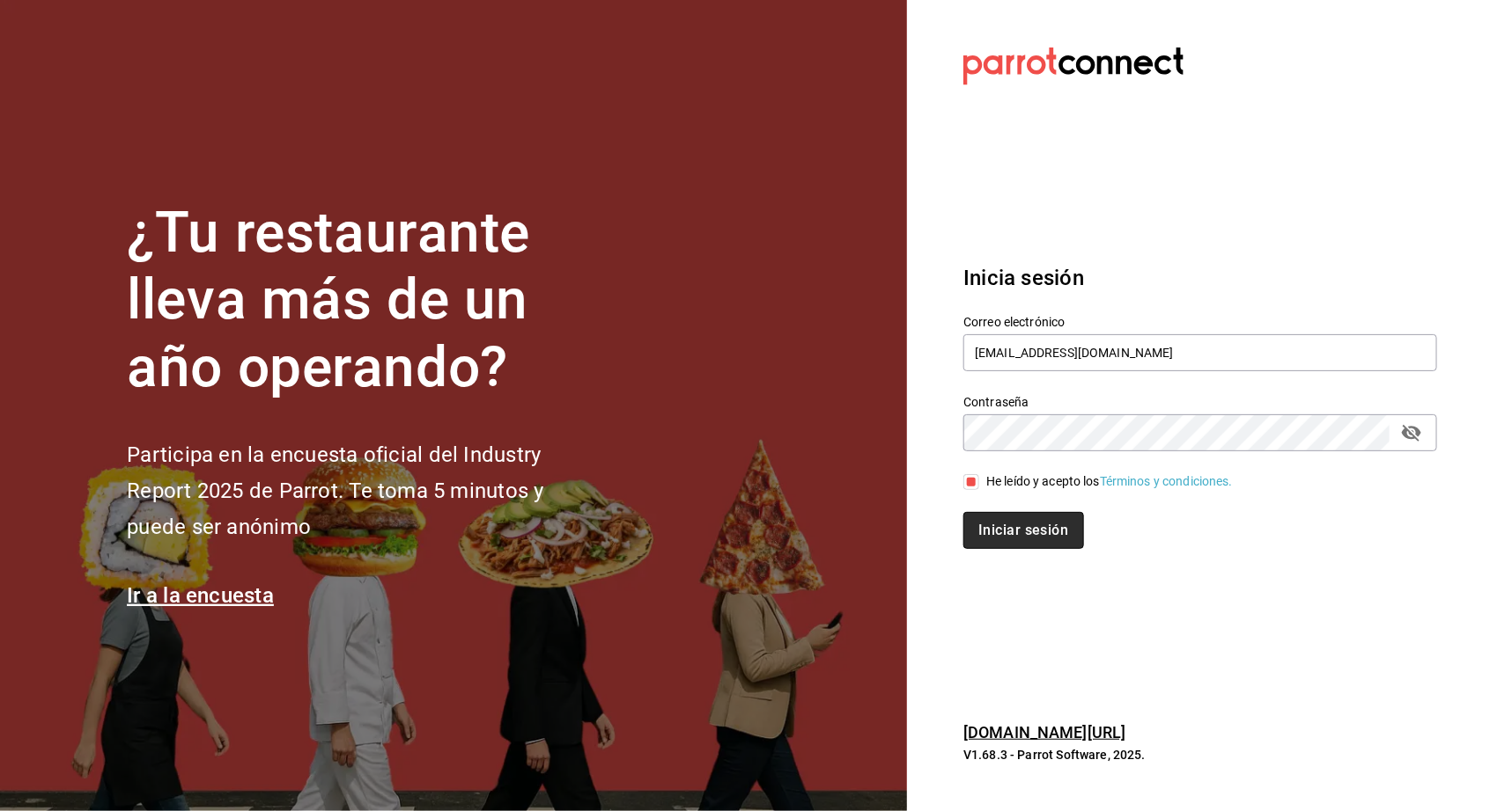
click at [974, 534] on button "Iniciar sesión" at bounding box center [1023, 530] width 120 height 37
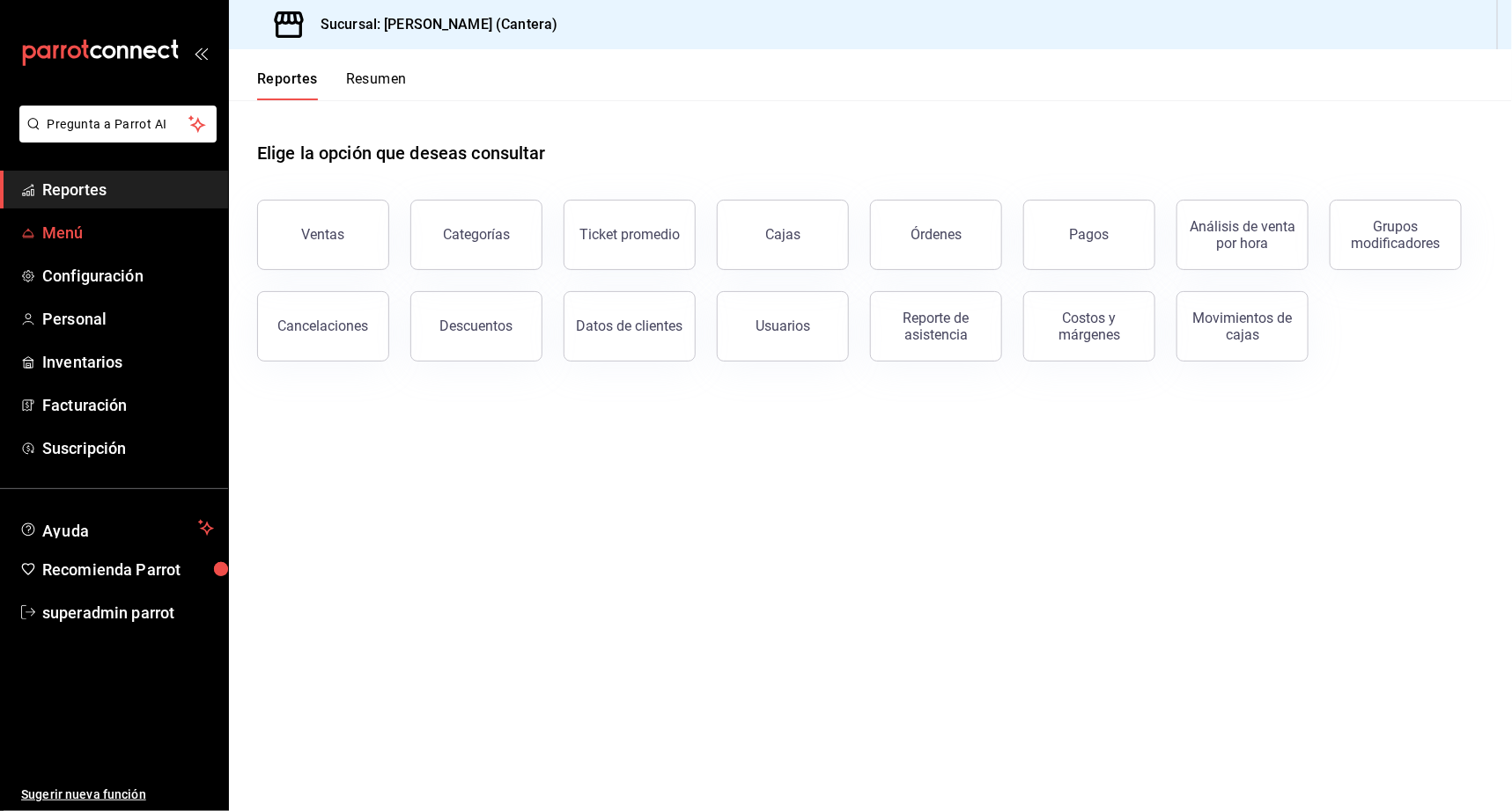
click at [54, 229] on span "Menú" at bounding box center [127, 232] width 171 height 24
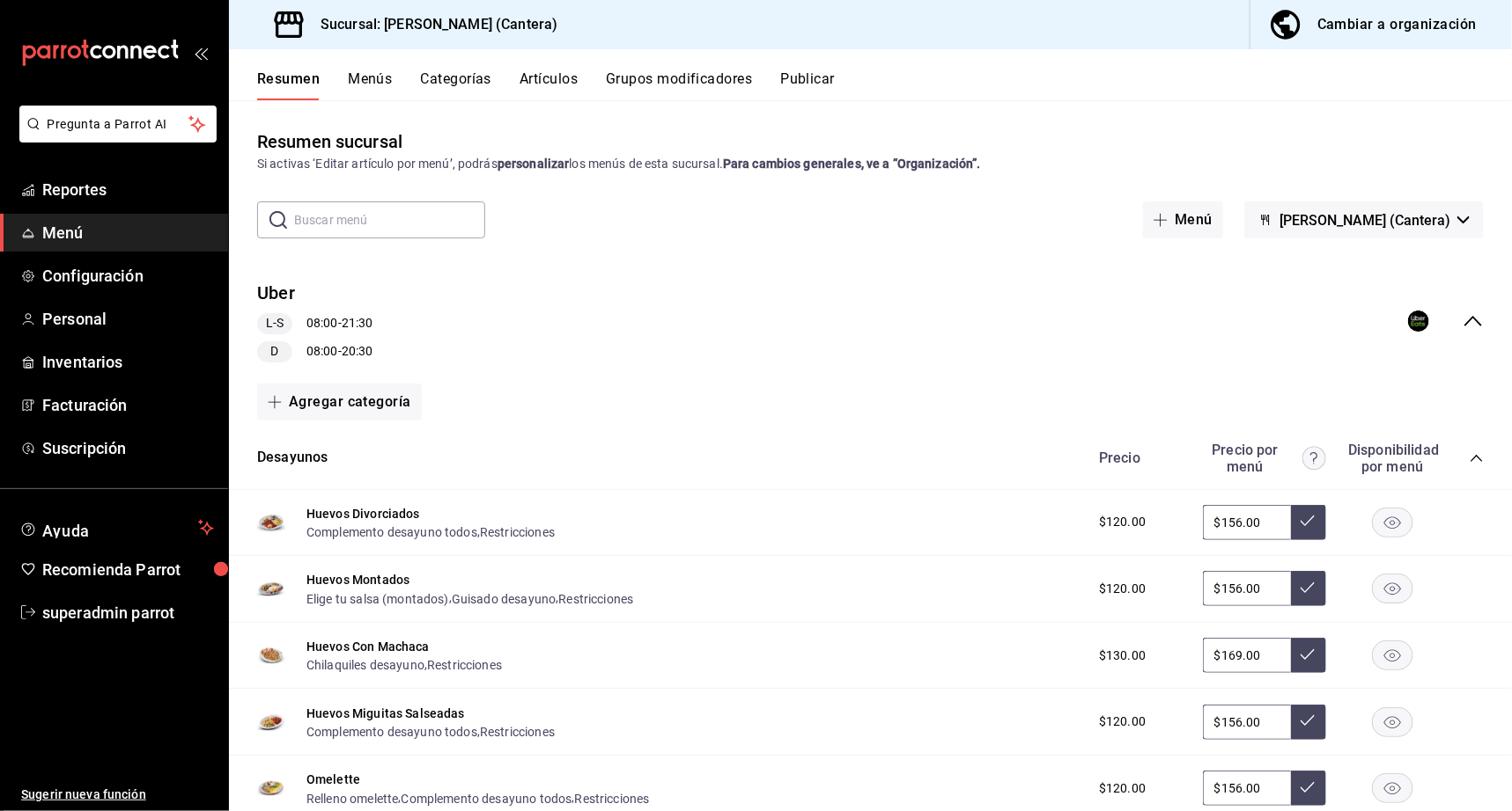
click at [90, 215] on link "Menú" at bounding box center [114, 232] width 228 height 38
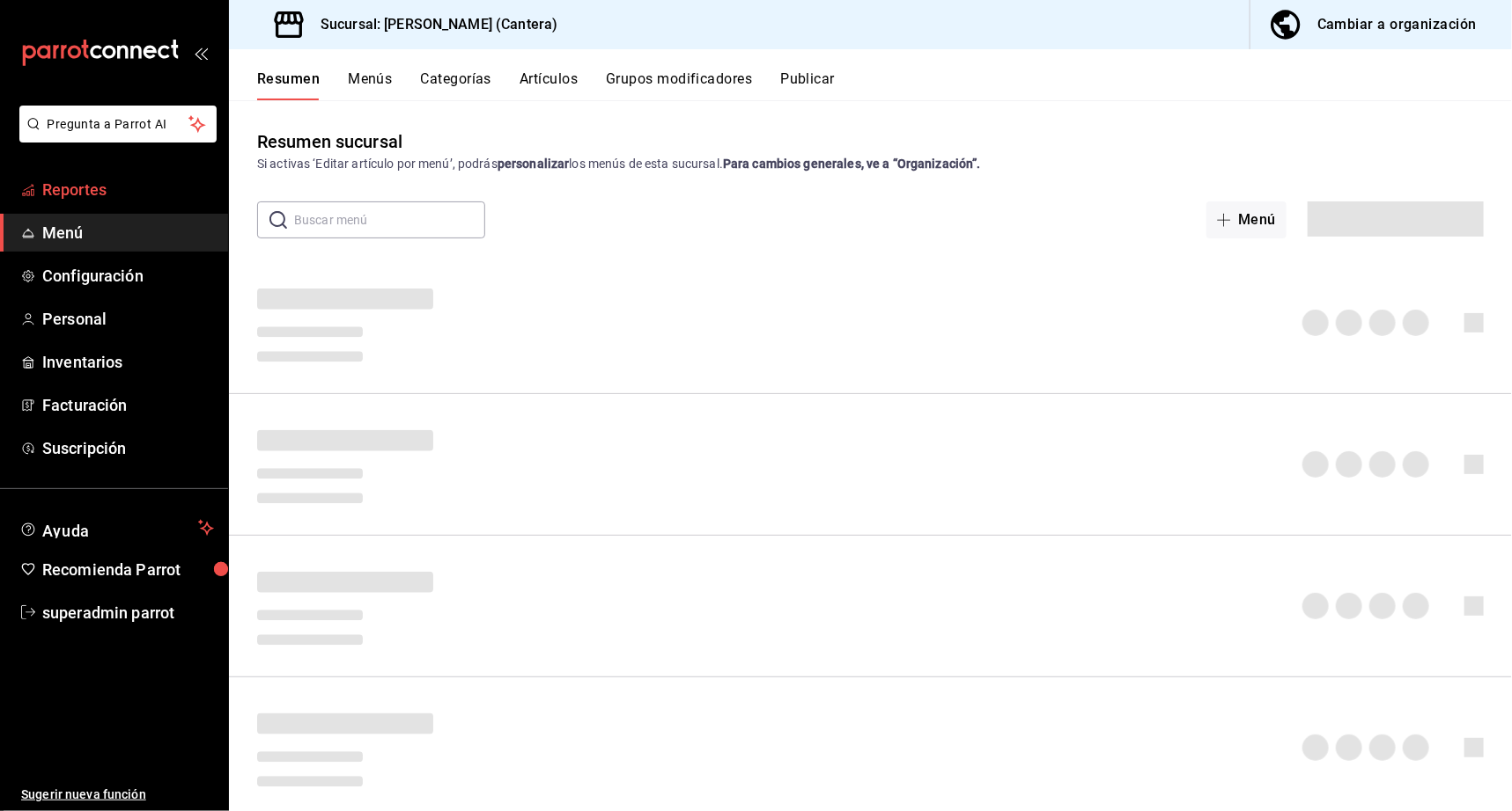
click at [90, 192] on span "Reportes" at bounding box center [127, 189] width 171 height 24
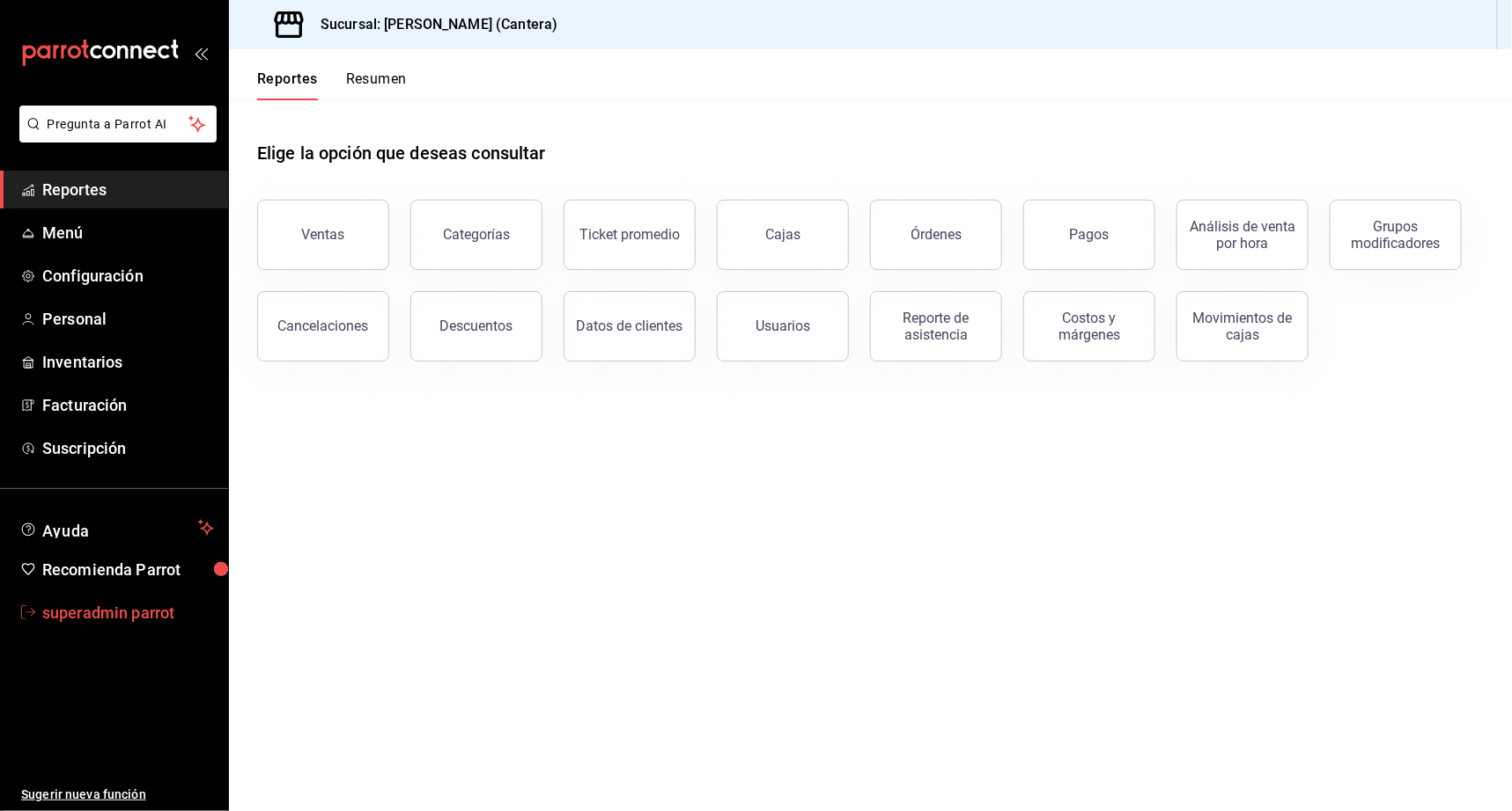
click at [103, 607] on span "superadmin parrot" at bounding box center [127, 613] width 171 height 24
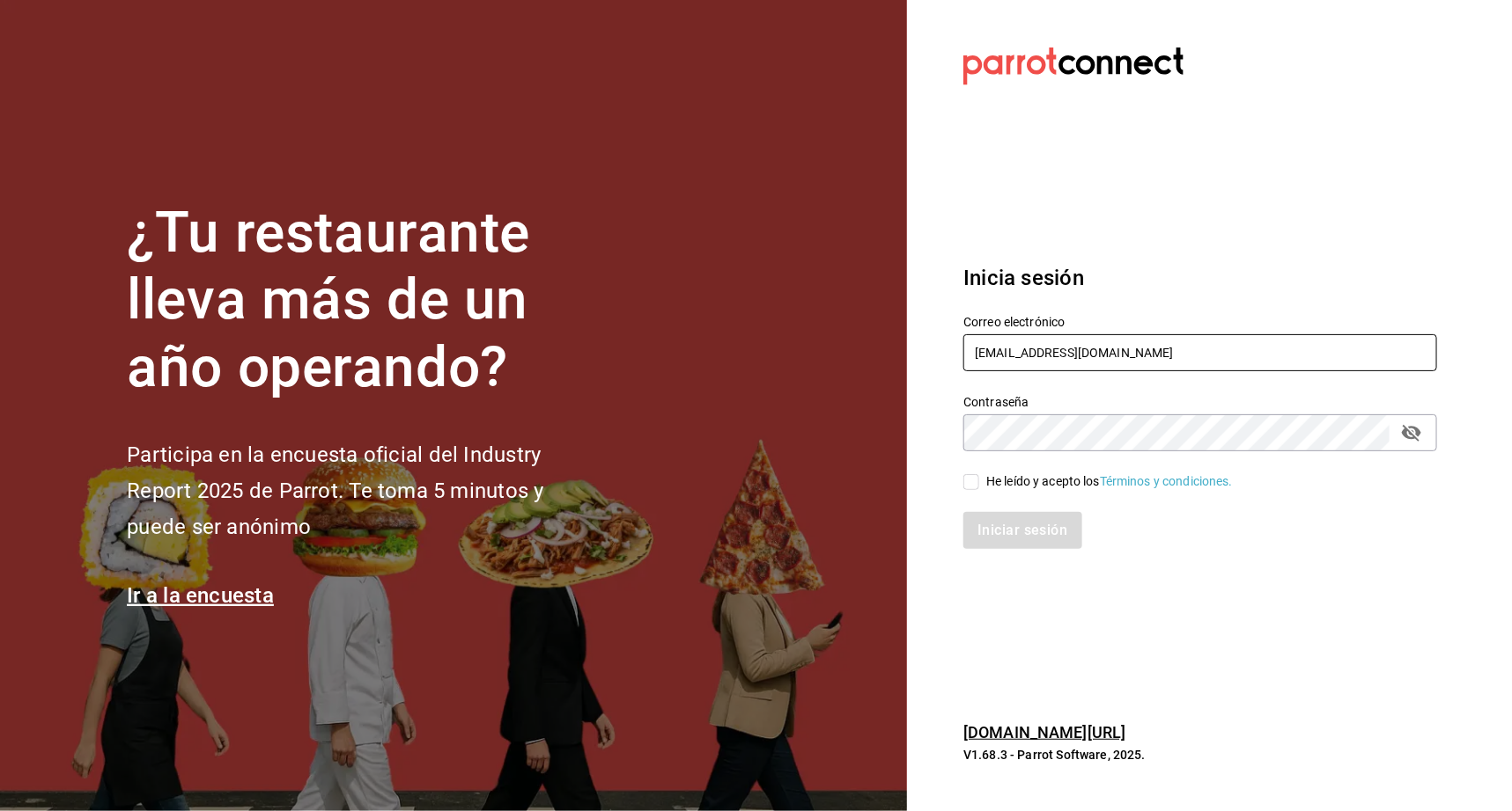
click at [1044, 350] on input "maiz@cantera.com" at bounding box center [1200, 352] width 473 height 37
type input ","
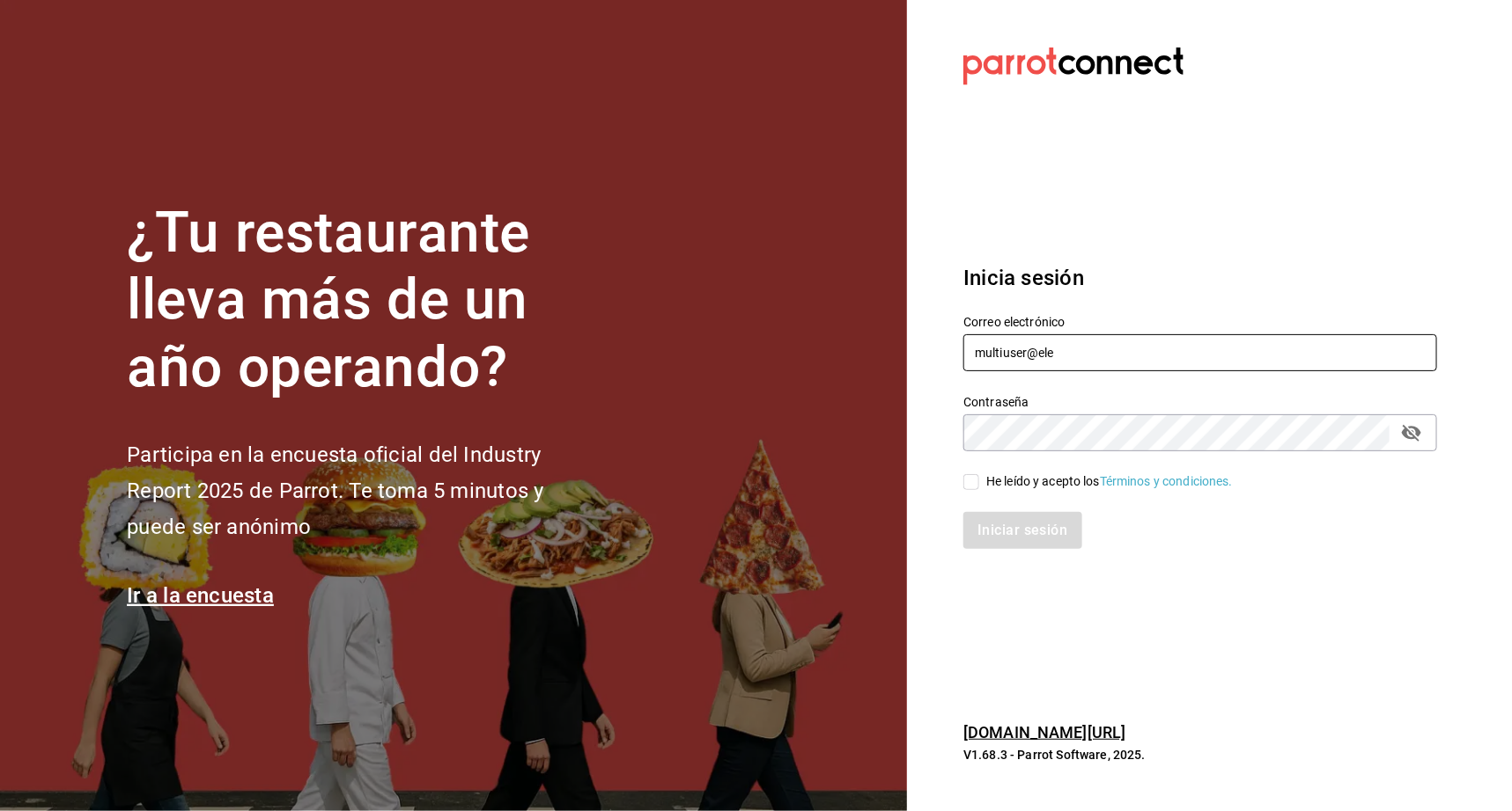
type input "multiuser@elemento.com"
click at [1043, 485] on div "He leído y acepto los Términos y condiciones." at bounding box center [1109, 481] width 246 height 18
click at [979, 485] on input "He leído y acepto los Términos y condiciones." at bounding box center [971, 481] width 16 height 16
checkbox input "true"
click at [1016, 535] on button "Iniciar sesión" at bounding box center [1023, 530] width 120 height 37
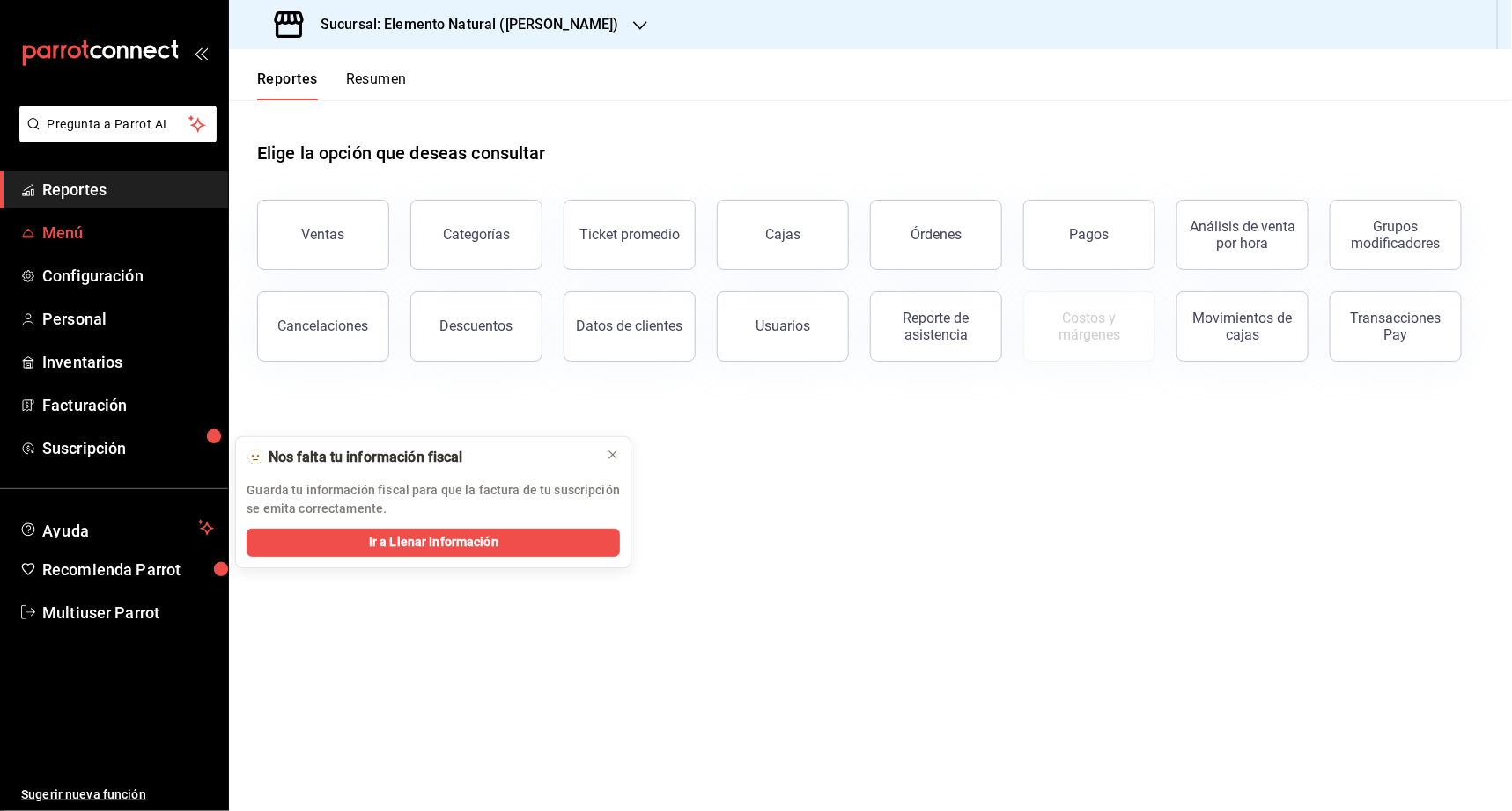
click at [58, 224] on span "Menú" at bounding box center [127, 232] width 171 height 24
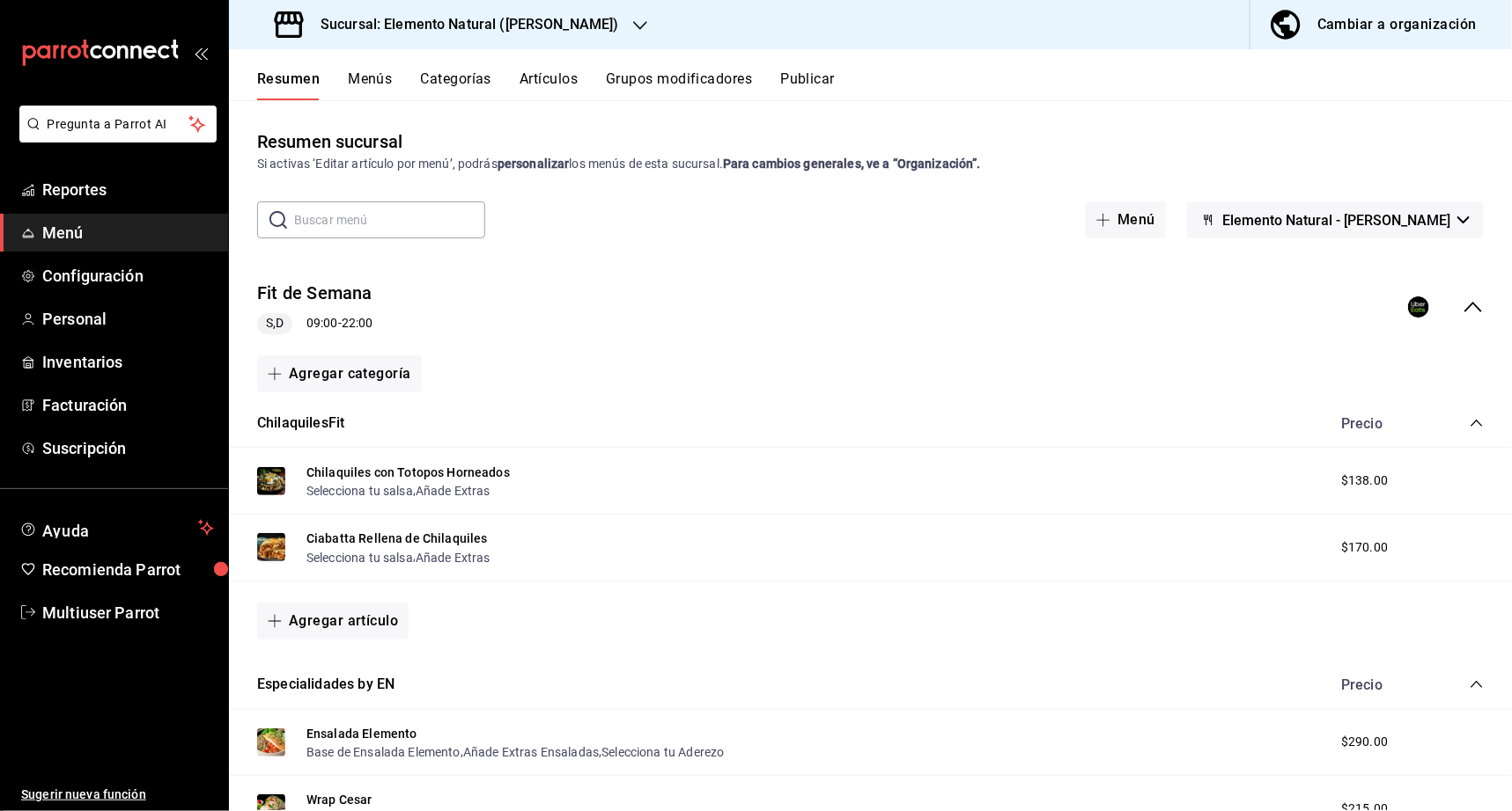
click at [633, 21] on icon "button" at bounding box center [639, 25] width 14 height 14
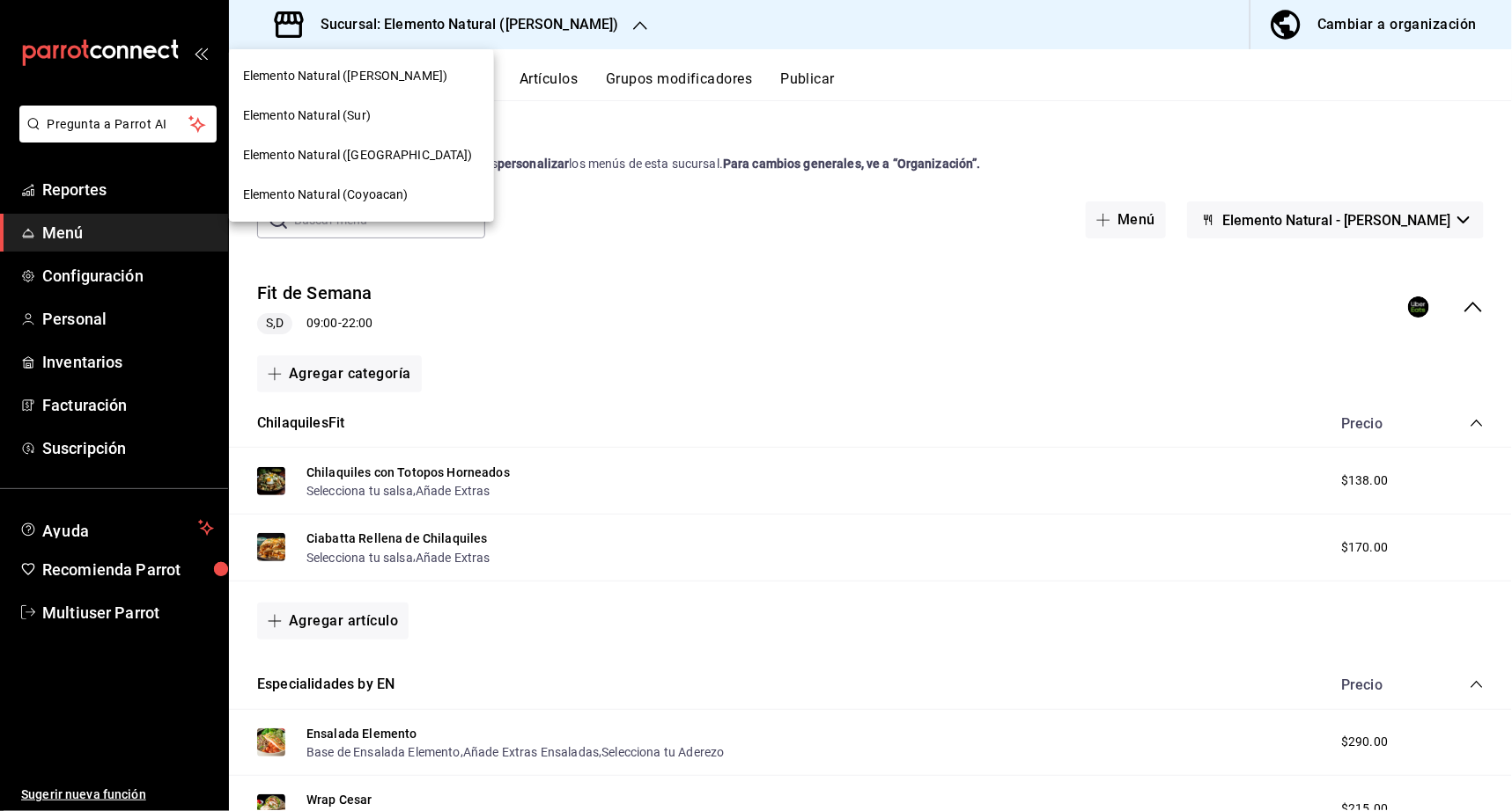
click at [343, 151] on span "Elemento Natural (Roma)" at bounding box center [357, 156] width 230 height 18
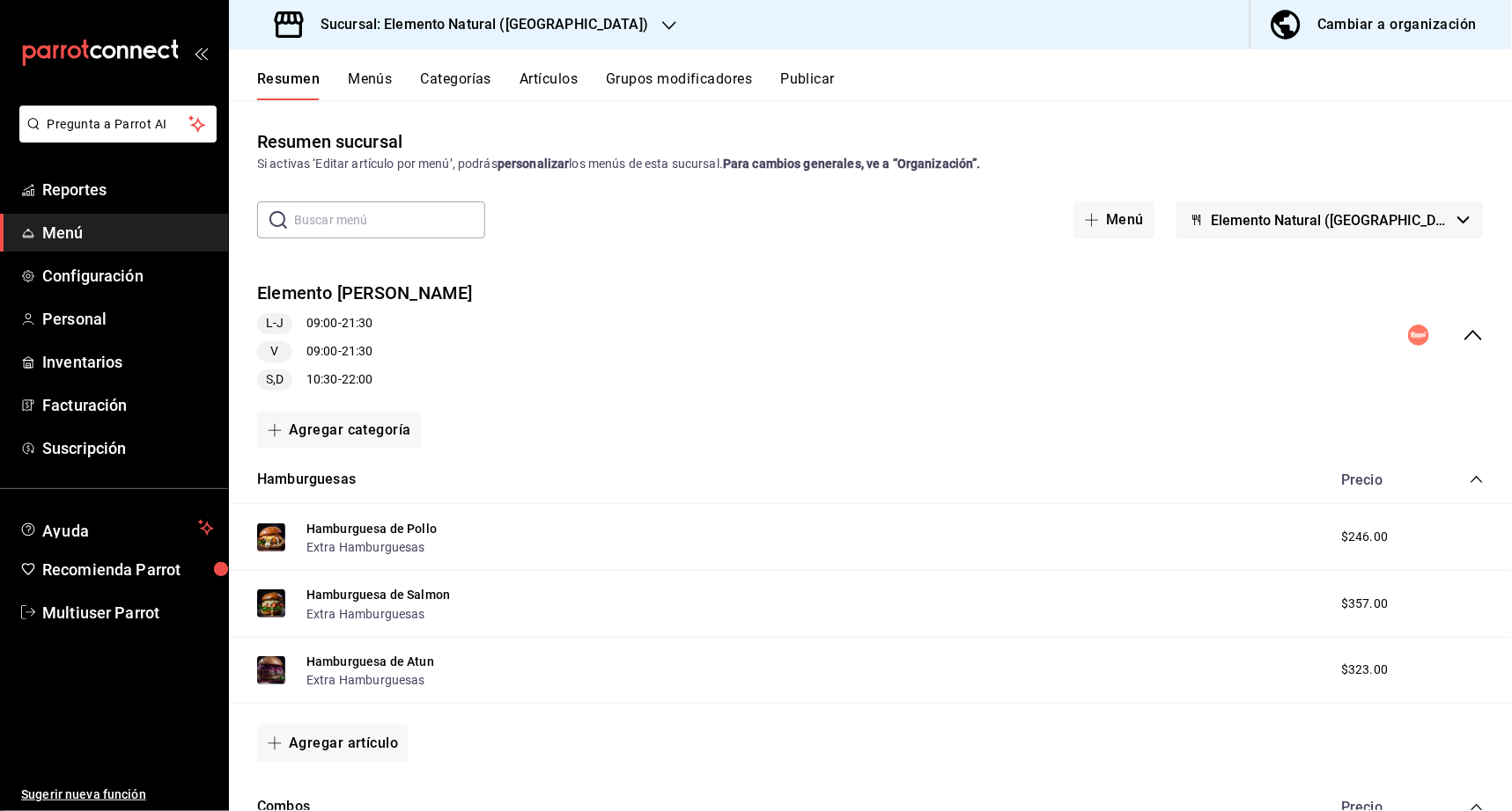
click at [1463, 330] on icon "collapse-menu-row" at bounding box center [1473, 335] width 21 height 21
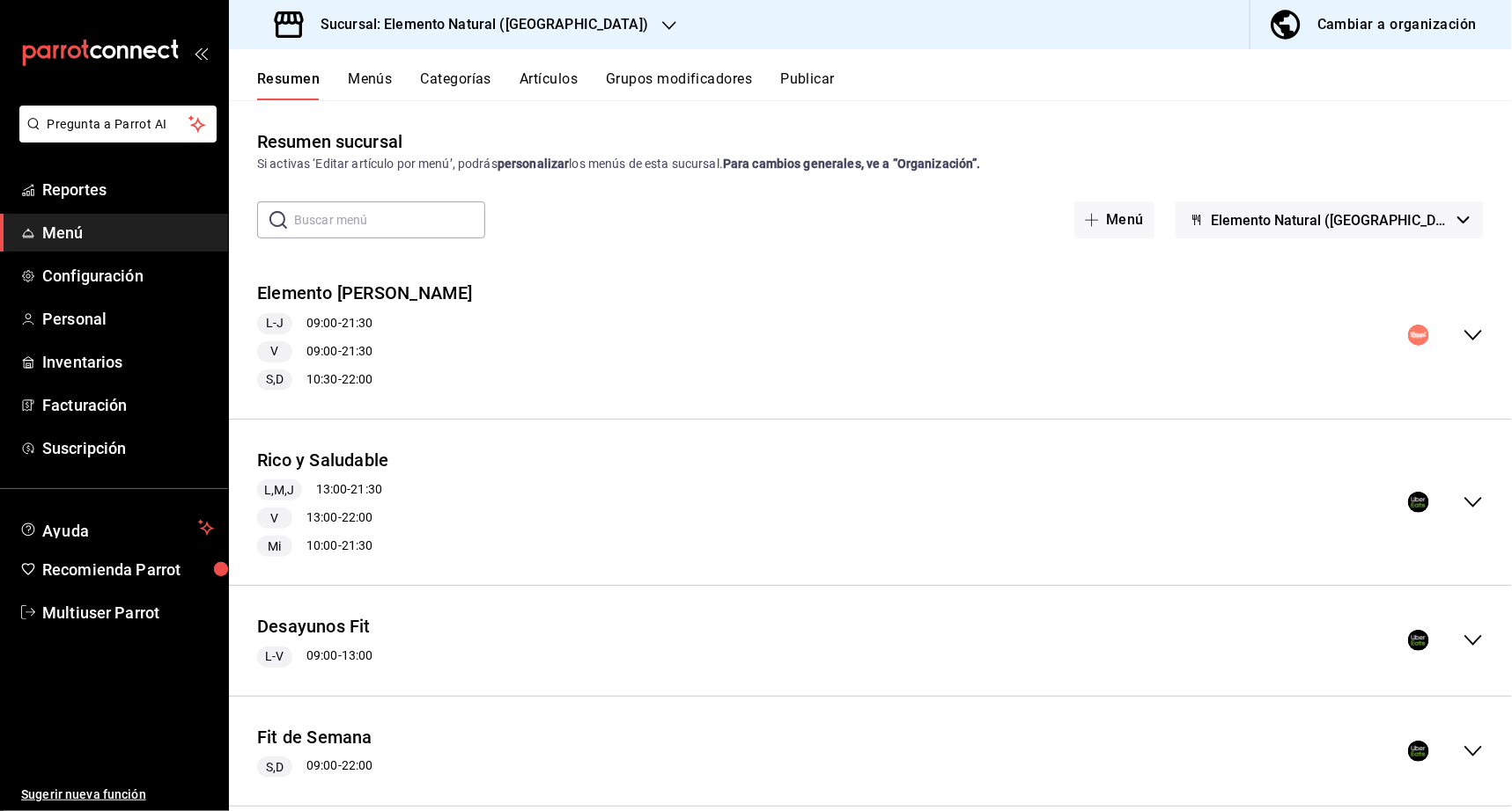
click at [811, 76] on button "Publicar" at bounding box center [808, 85] width 55 height 30
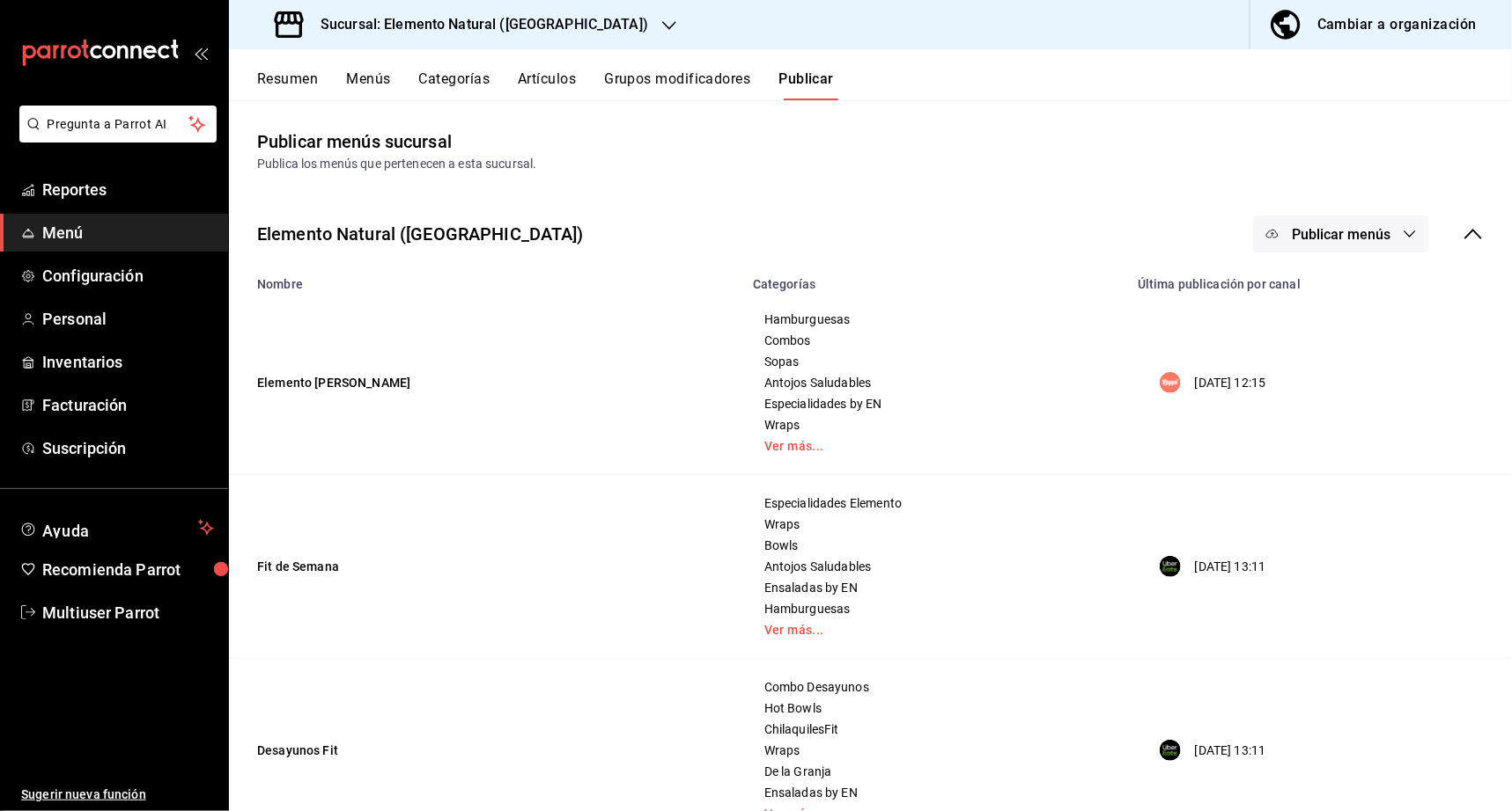
click at [1467, 232] on icon at bounding box center [1473, 233] width 21 height 21
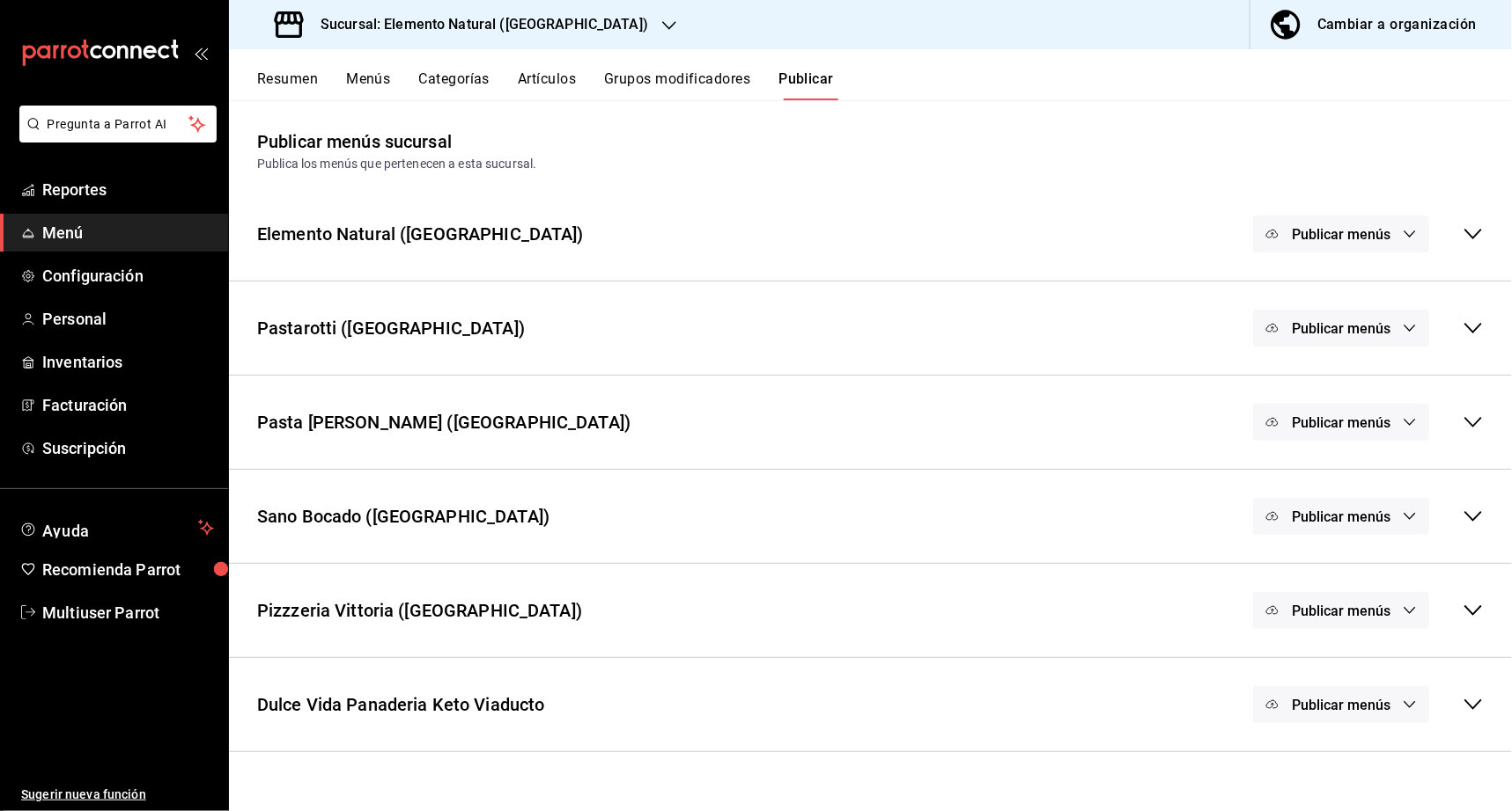
click at [1384, 514] on span "Publicar menús" at bounding box center [1341, 517] width 99 height 16
click at [1344, 572] on span "DiDi Food" at bounding box center [1365, 573] width 54 height 18
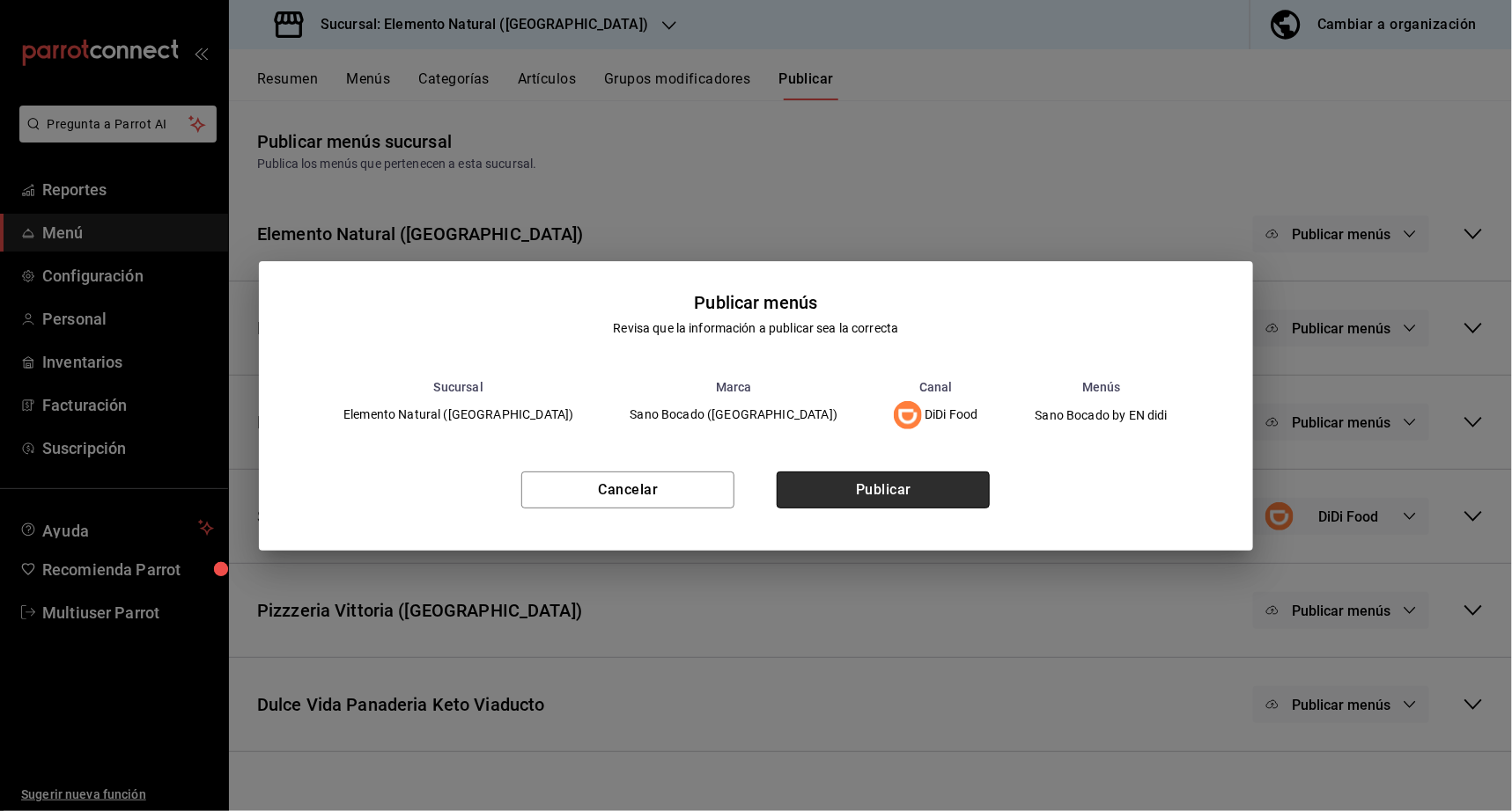
click at [870, 491] on button "Publicar" at bounding box center [883, 490] width 213 height 37
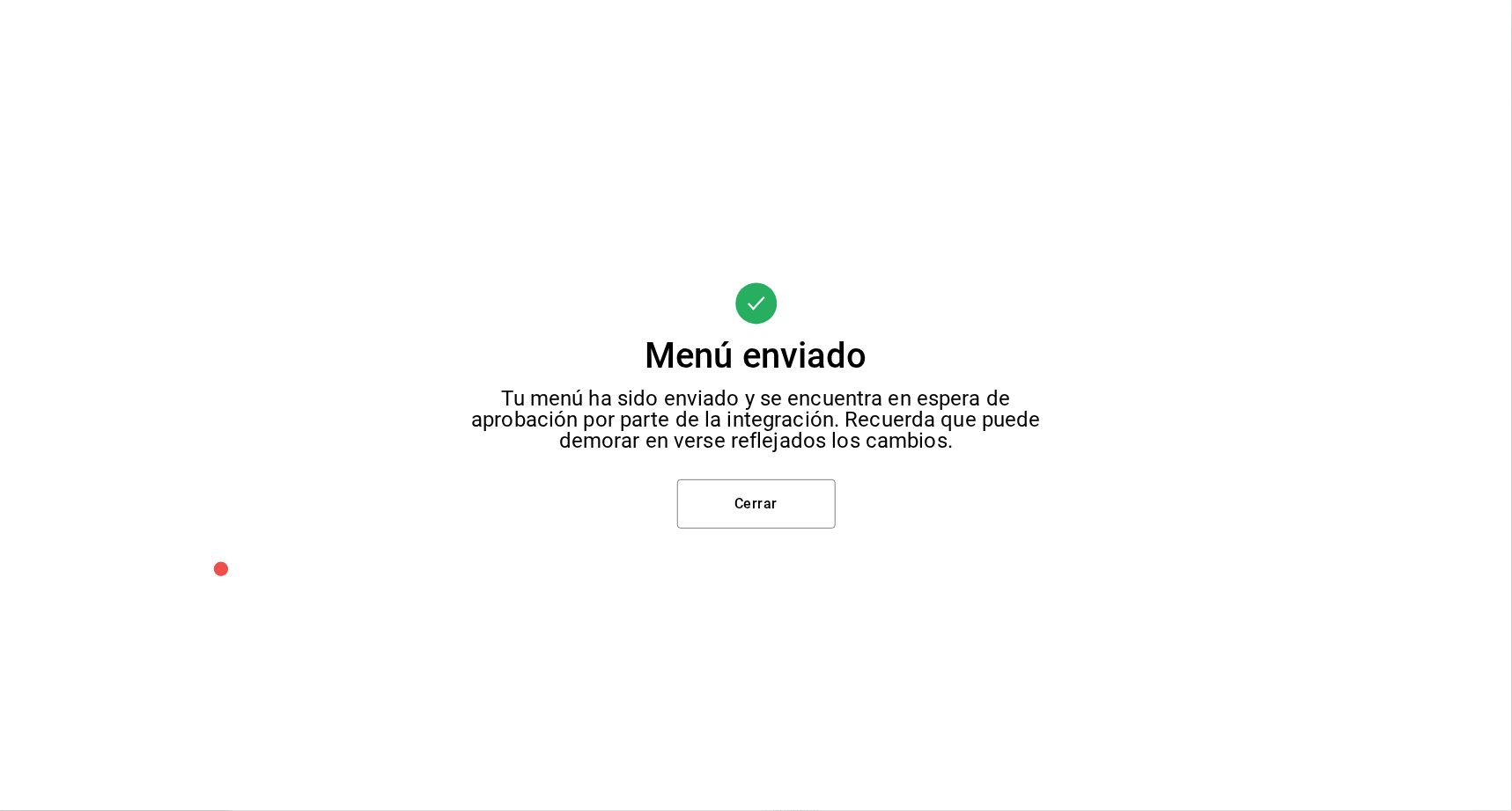
scroll to position [84, 0]
click at [751, 494] on button "Cerrar" at bounding box center [756, 504] width 158 height 49
